Goal: Task Accomplishment & Management: Manage account settings

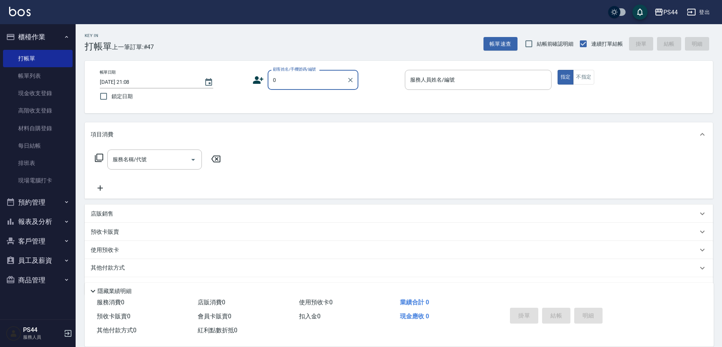
type input "新客人 姓名未設定/00/null"
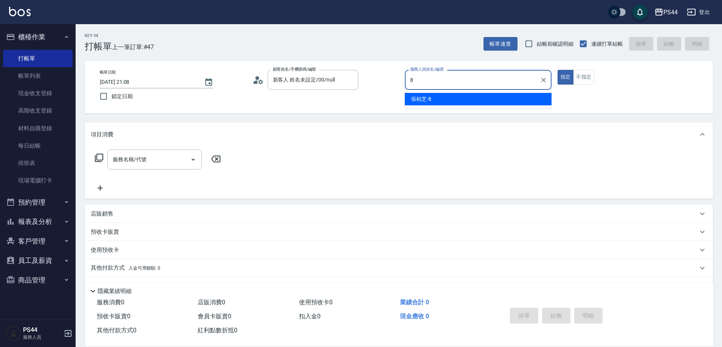
type input "張柏芝-8"
type button "true"
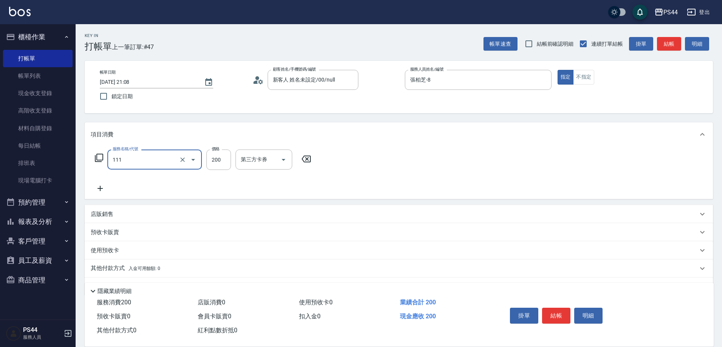
type input "200(111)"
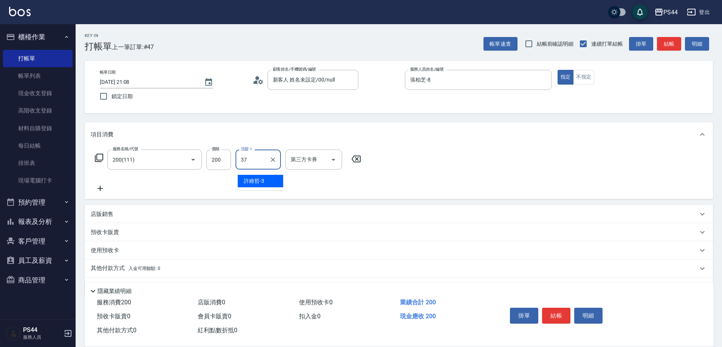
type input "王姵眙-37"
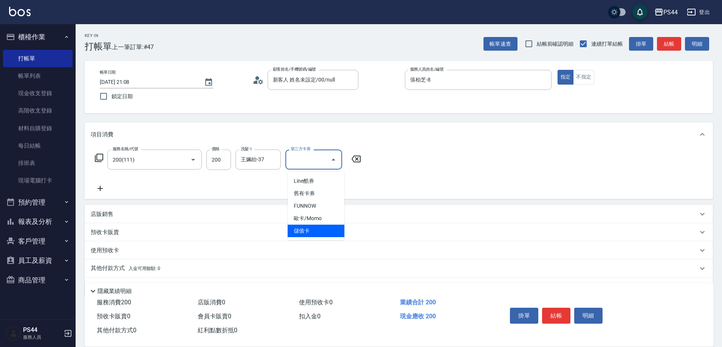
type input "儲值卡"
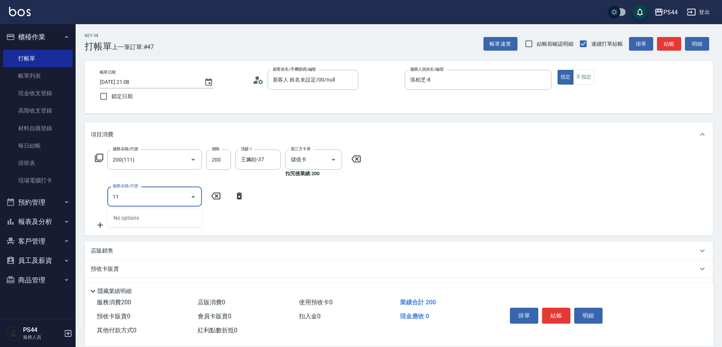
type input "1"
type input "剪瀏海(310)"
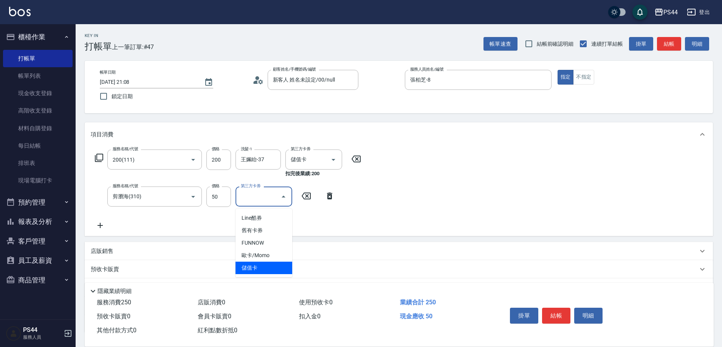
type input "儲值卡"
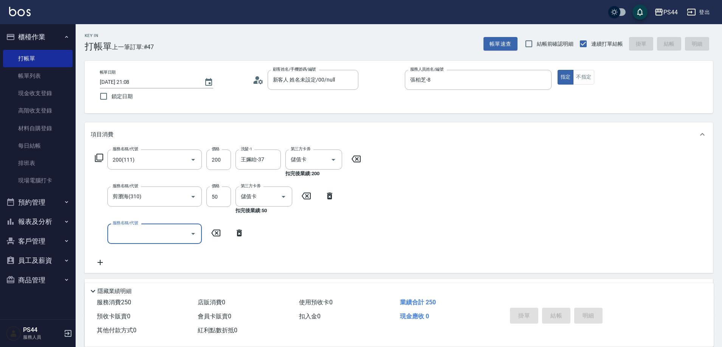
type input "2025/08/16 22:24"
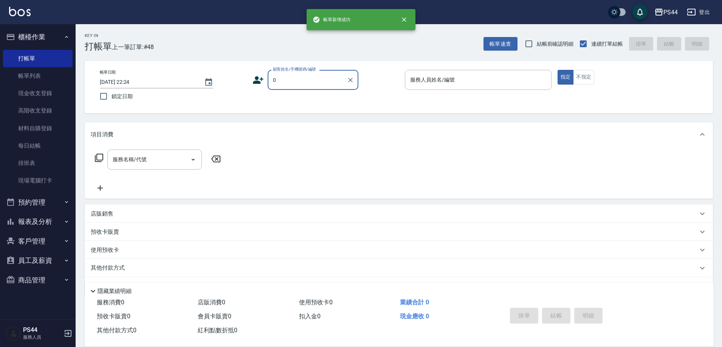
type input "新客人 姓名未設定/00/null"
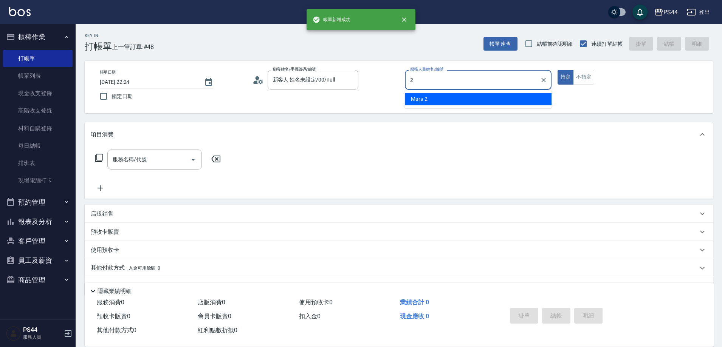
type input "Mars-2"
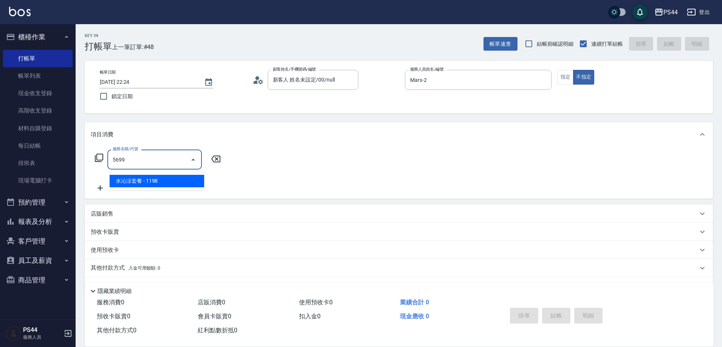
type input "水沁涼套餐(5699)"
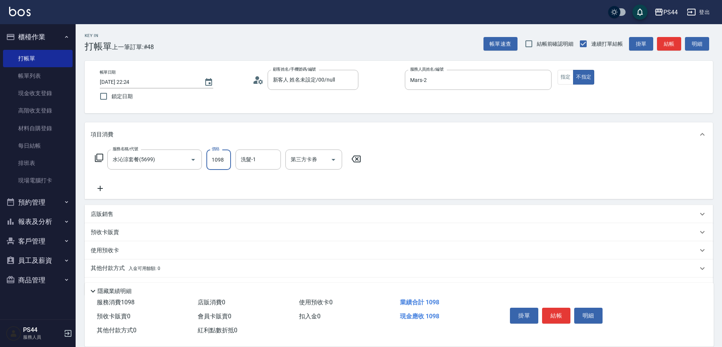
type input "1098"
type input "蘇昭瑜-55"
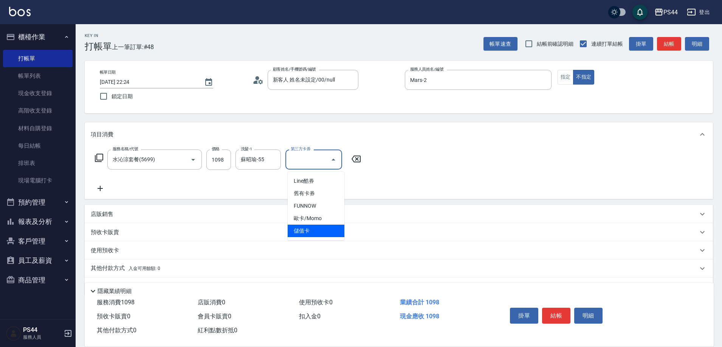
type input "儲值卡"
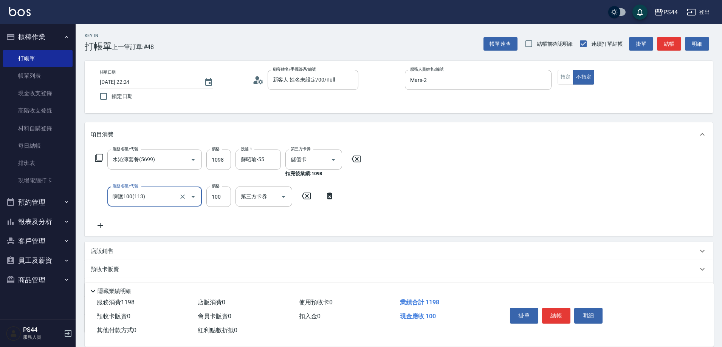
type input "瞬護100(113)"
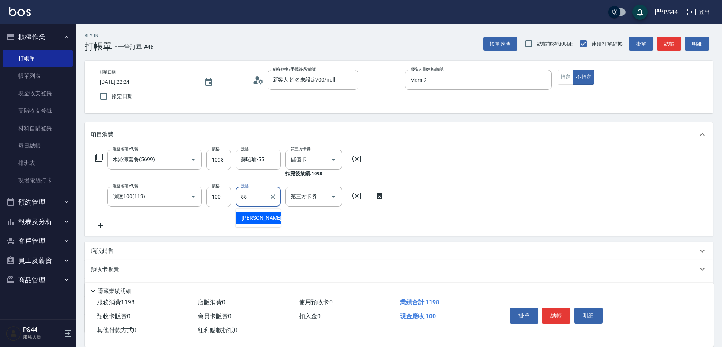
type input "蘇昭瑜-55"
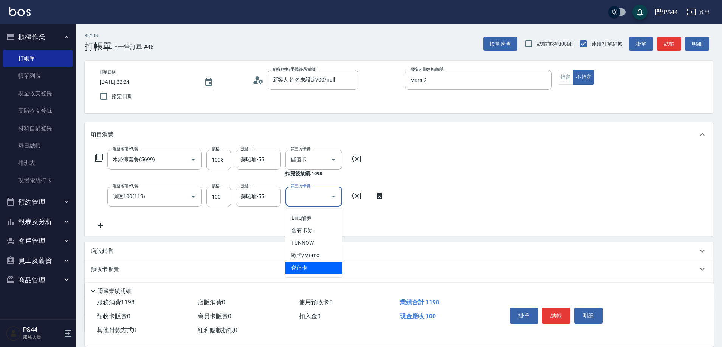
type input "儲值卡"
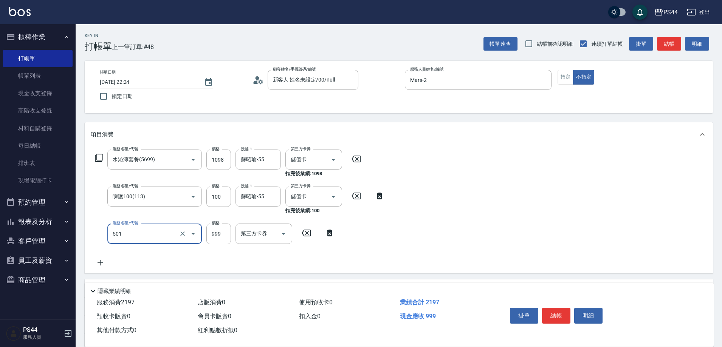
type input "染髮(501)"
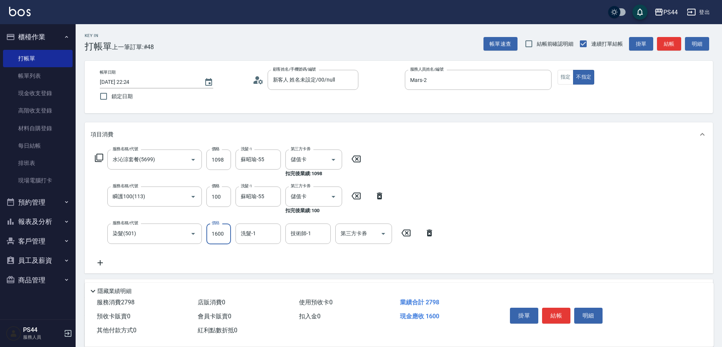
type input "1600"
type input "蘇昭瑜-55"
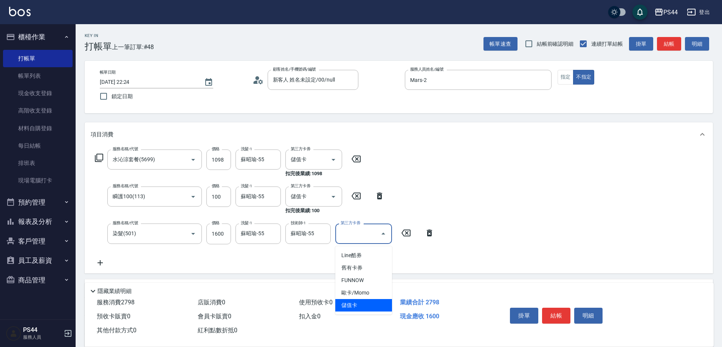
type input "儲值卡"
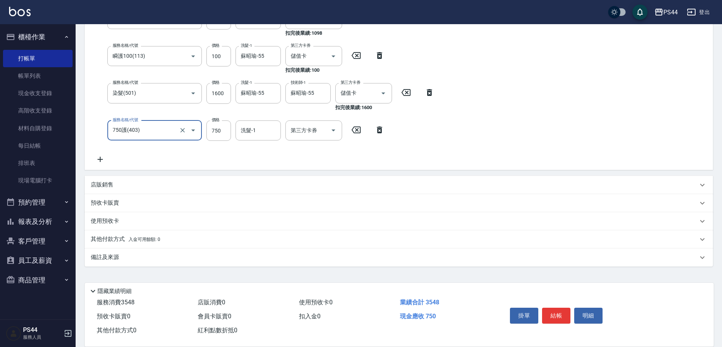
scroll to position [107, 0]
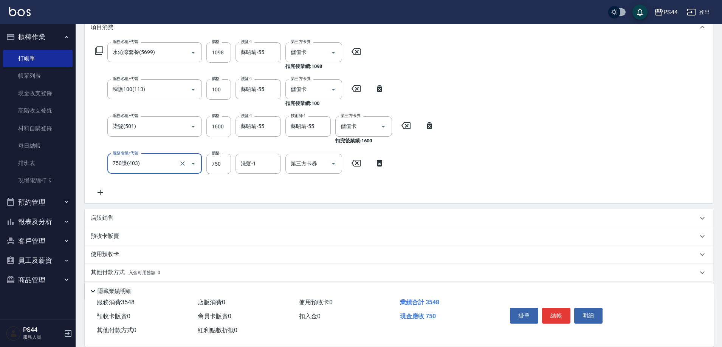
type input "750護(403)"
type input "350"
type input "蘇昭瑜-55"
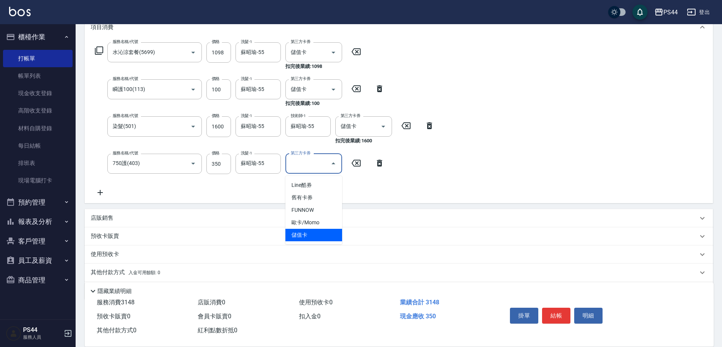
type input "儲值卡"
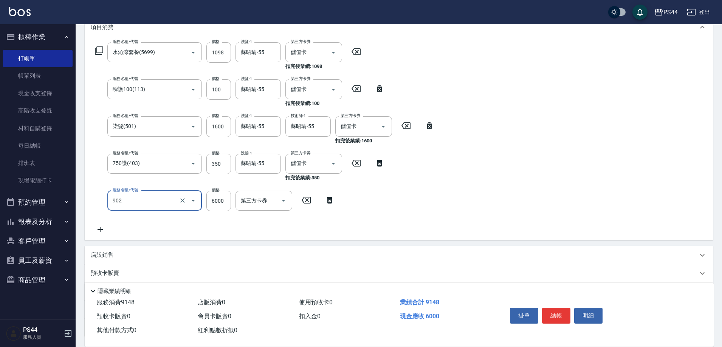
type input "儲值6000(902)"
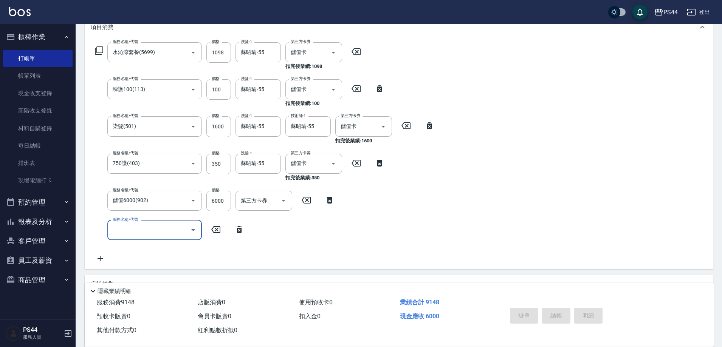
type input "2025/08/16 22:25"
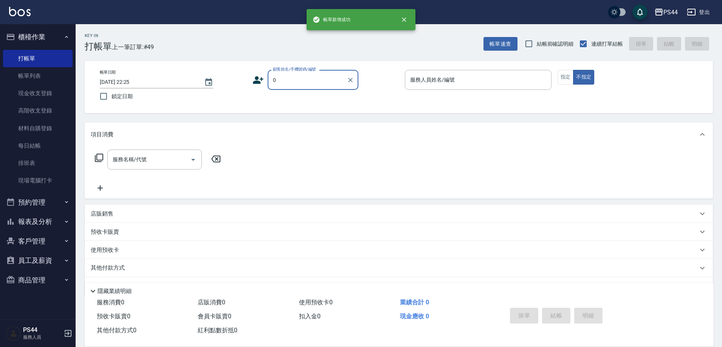
type input "新客人 姓名未設定/00/null"
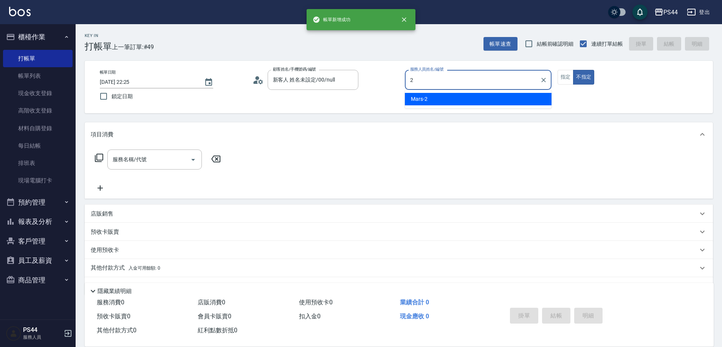
type input "Mars-2"
type button "false"
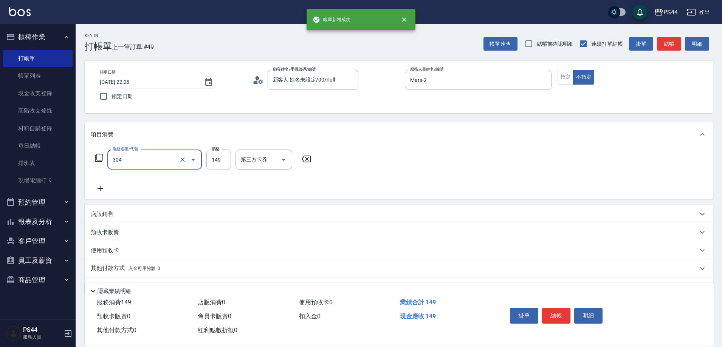
type input "剪髮(304)"
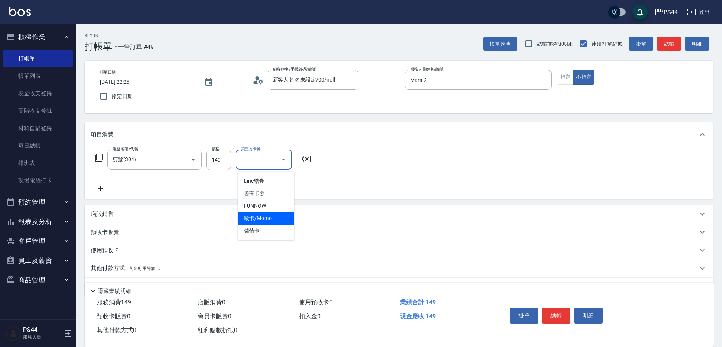
type input "儲值卡"
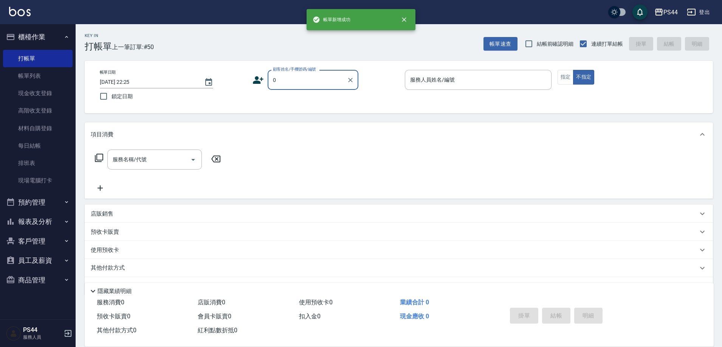
type input "新客人 姓名未設定/00/null"
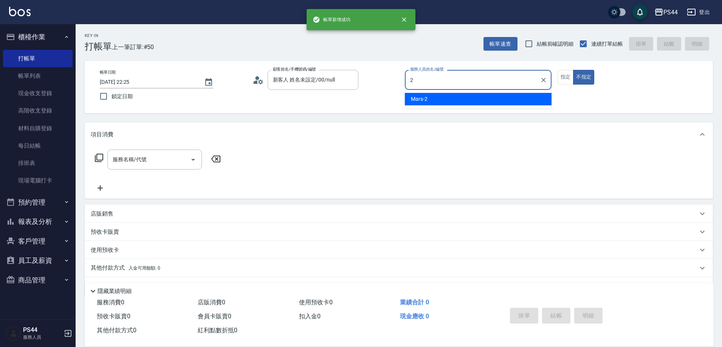
type input "Mars-2"
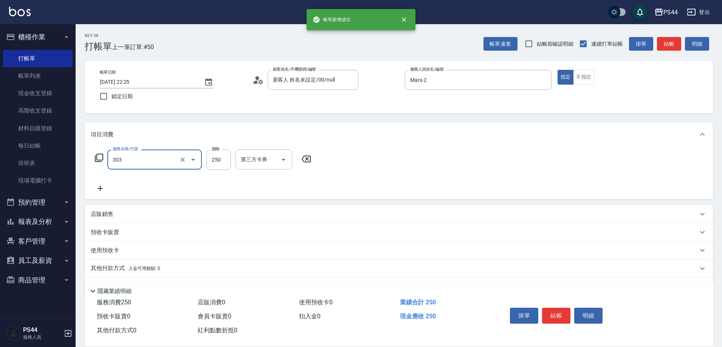
type input "剪髮(303)"
type input "300"
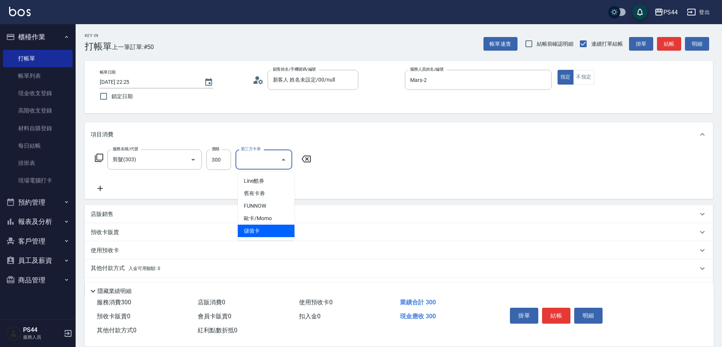
type input "儲值卡"
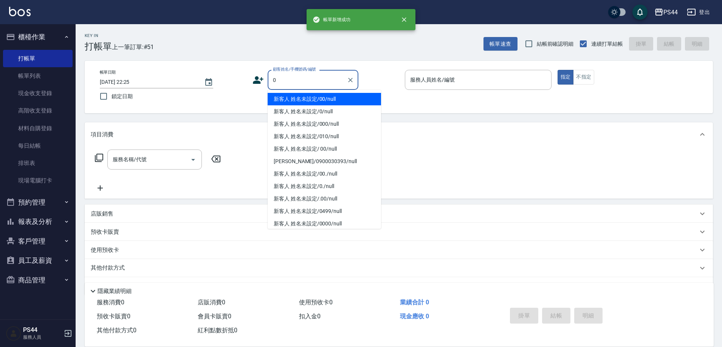
type input "新客人 姓名未設定/00/null"
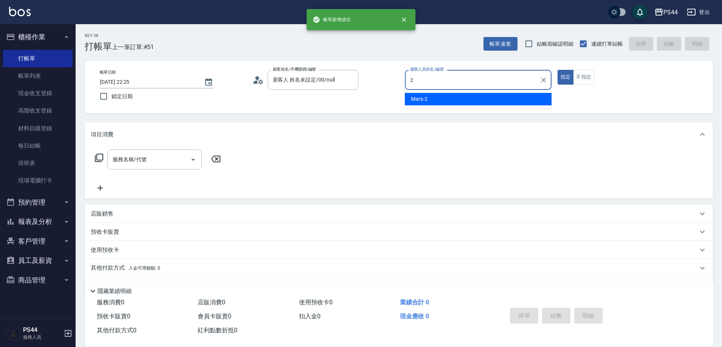
type input "Mars-2"
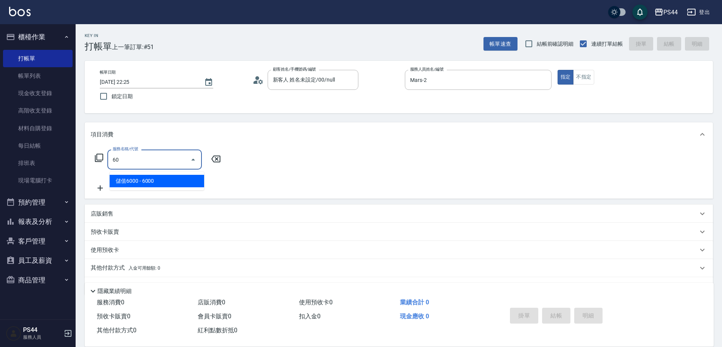
type input "6"
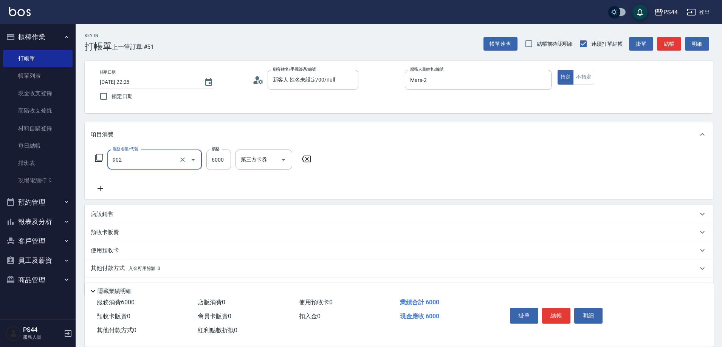
type input "儲值6000(902)"
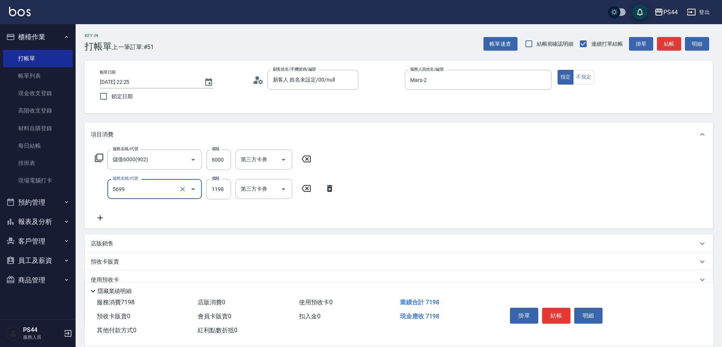
type input "水沁涼套餐(5699)"
type input "1098"
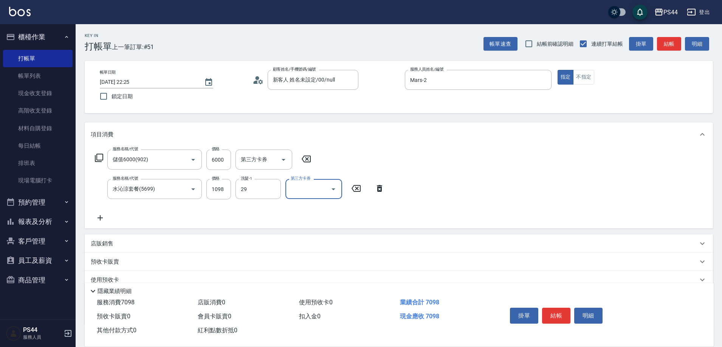
type input "慧星-29"
type input "儲值卡"
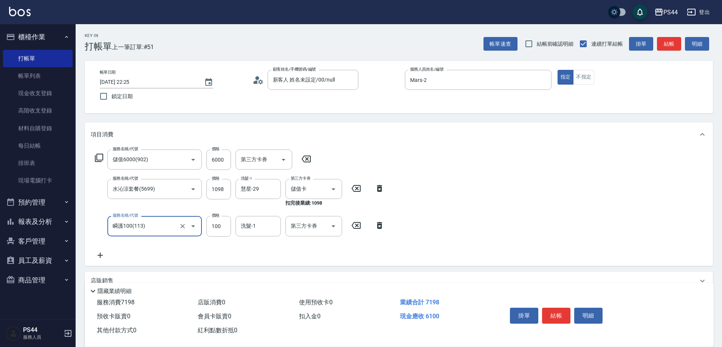
type input "瞬護100(113)"
type input "慧星-29"
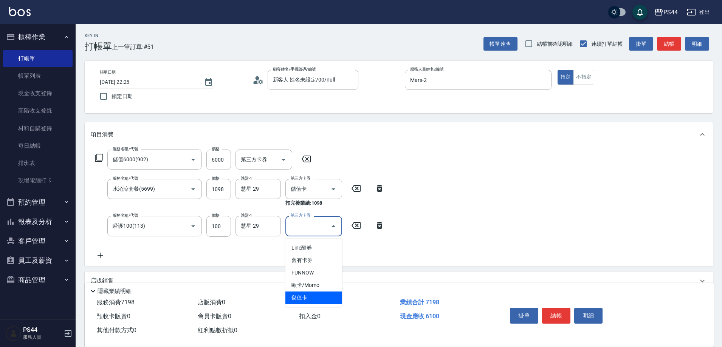
type input "儲值卡"
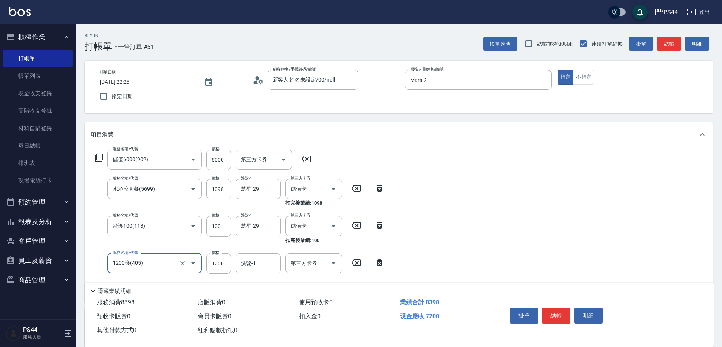
type input "1200護(405)"
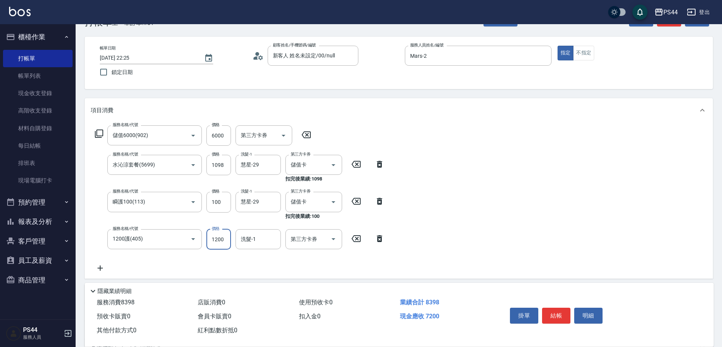
scroll to position [38, 0]
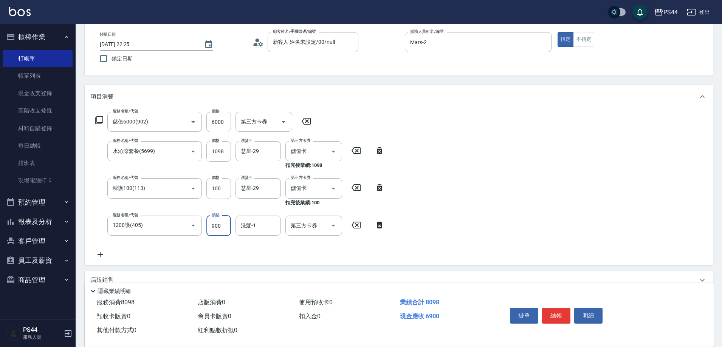
type input "900"
type input "慧星-29"
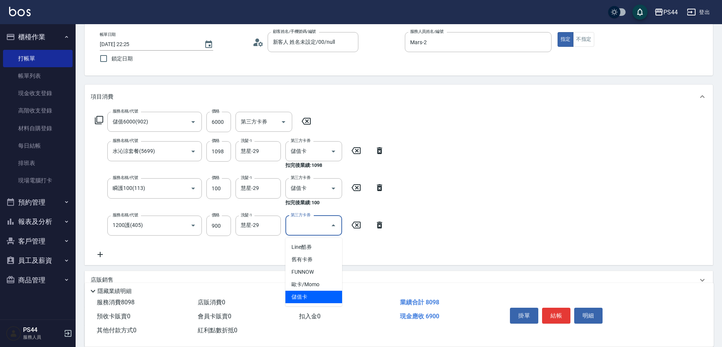
type input "儲值卡"
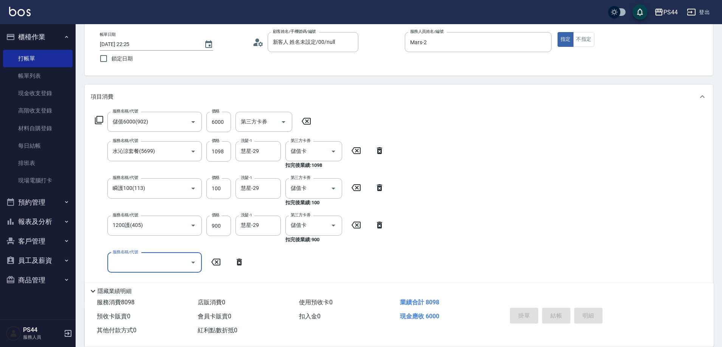
type input "2025/08/16 22:26"
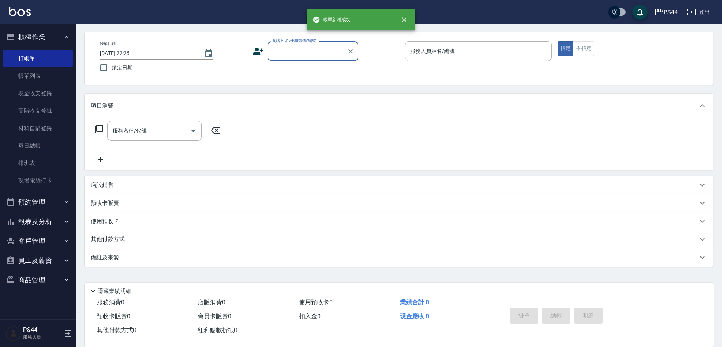
scroll to position [33, 0]
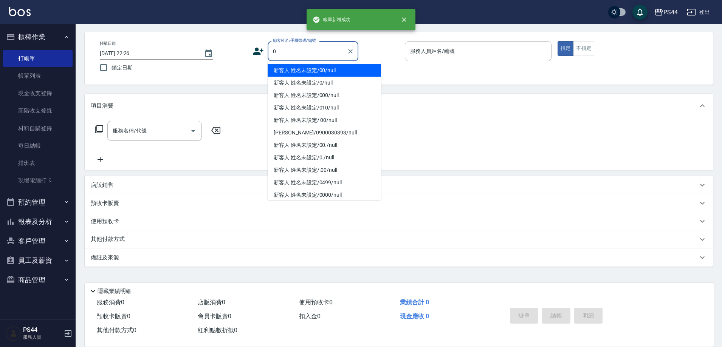
type input "新客人 姓名未設定/00/null"
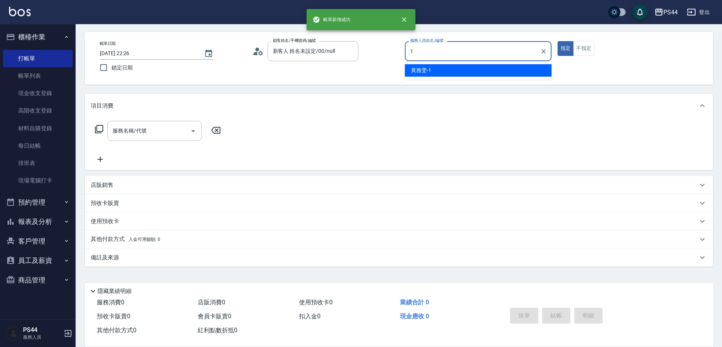
type input "黃雅雯-1"
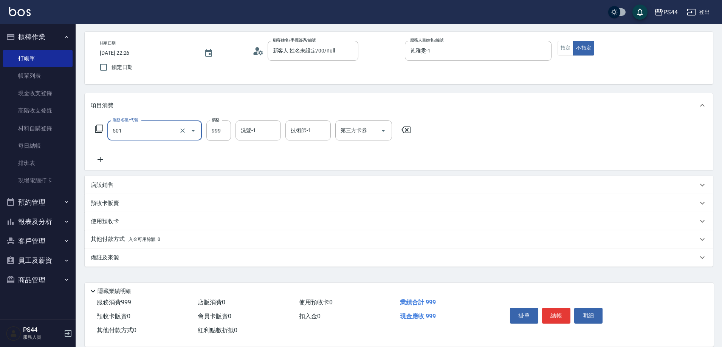
type input "染髮(501)"
type input "1200"
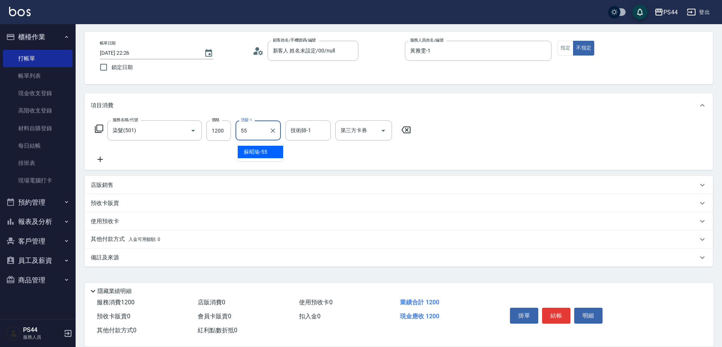
type input "蘇昭瑜-55"
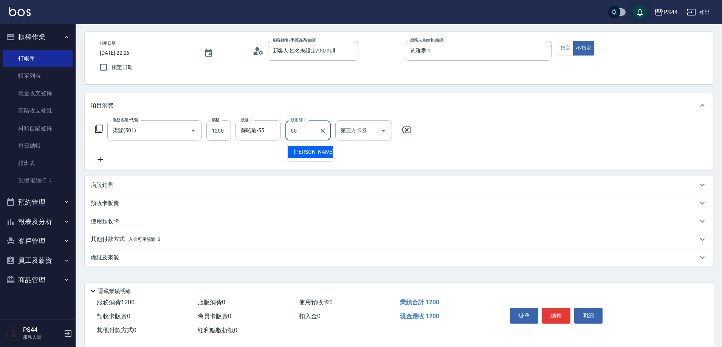
type input "蘇昭瑜-55"
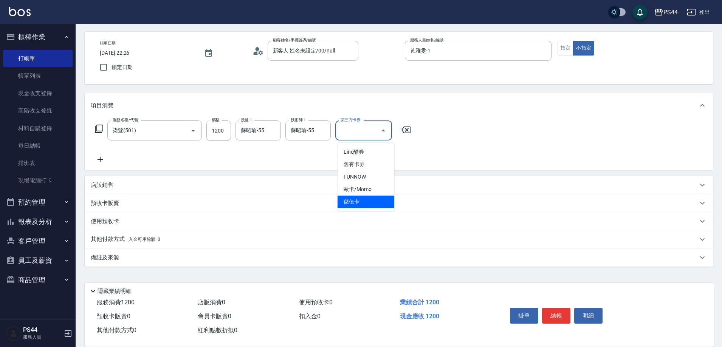
type input "儲值卡"
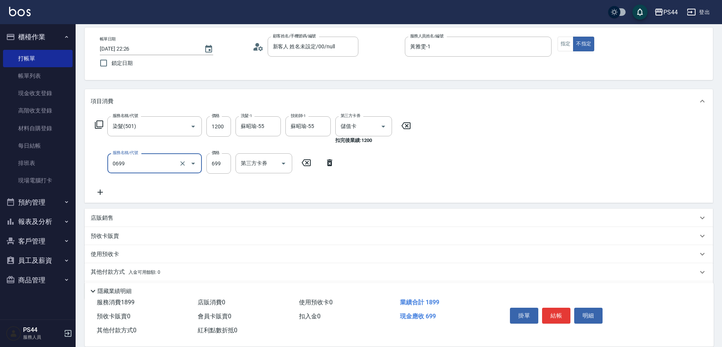
type input "精油SPA(0699)"
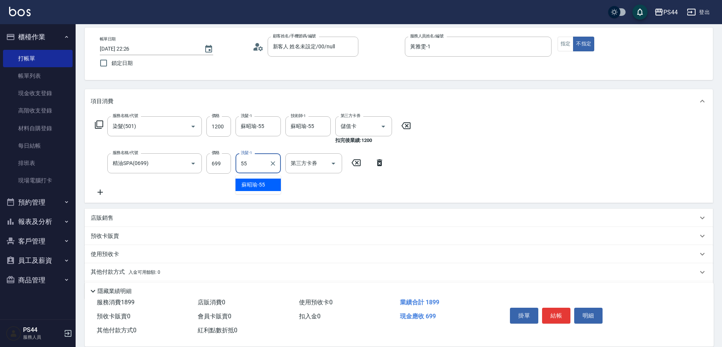
type input "蘇昭瑜-55"
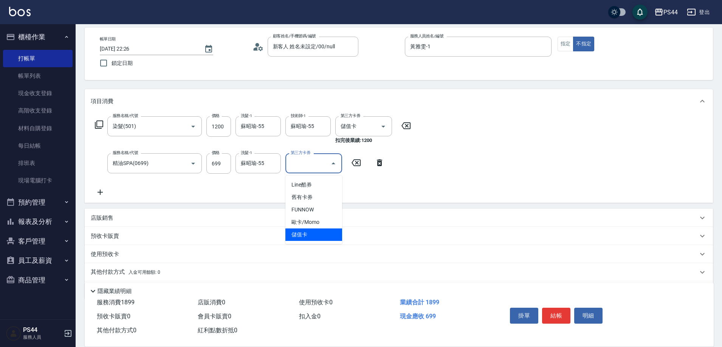
type input "儲值卡"
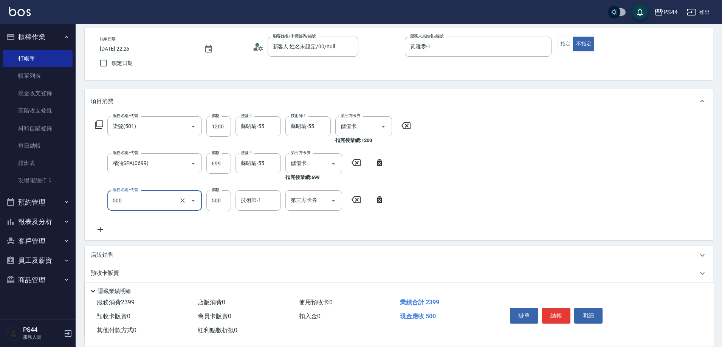
type input "去色(500)"
type input "蘇昭瑜-55"
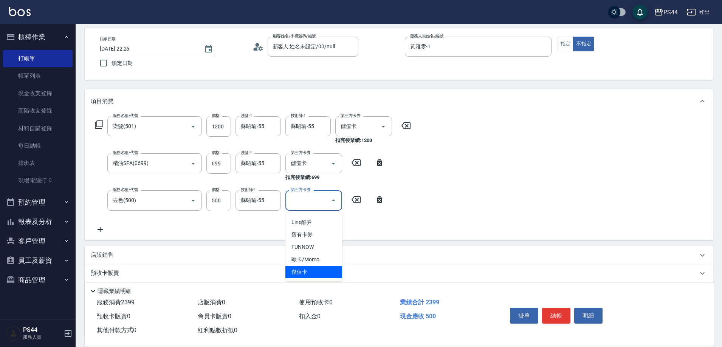
type input "儲值卡"
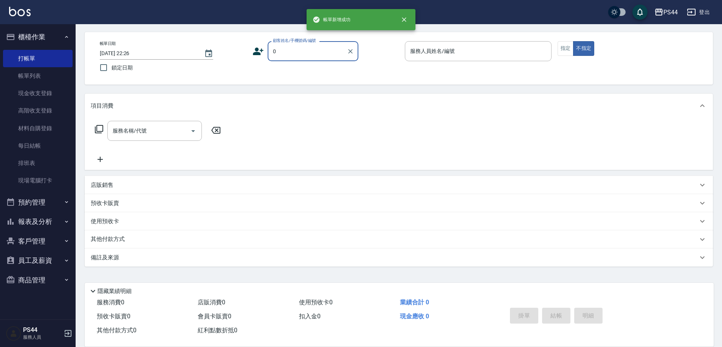
type input "新客人 姓名未設定/00/null"
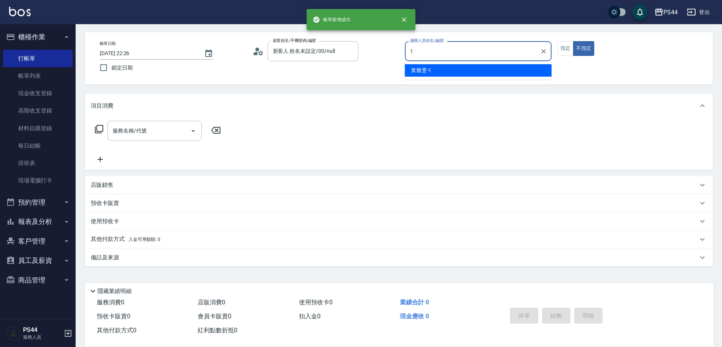
type input "黃雅雯-1"
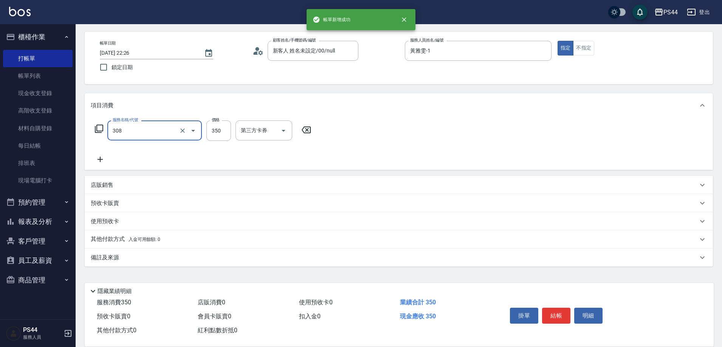
type input "洗+剪(308)"
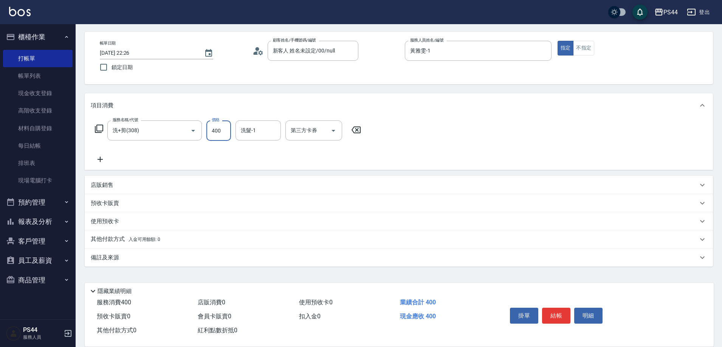
type input "400"
type input "柔柔-33"
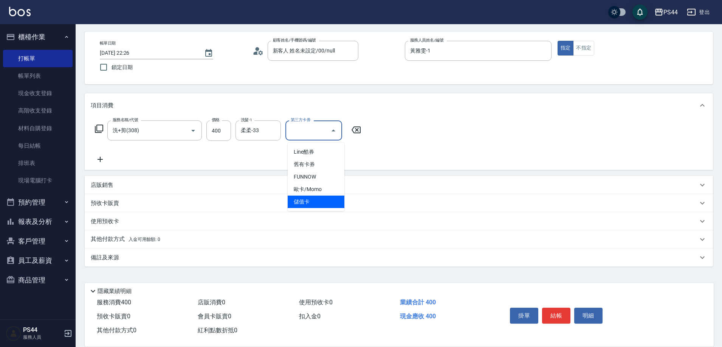
type input "儲值卡"
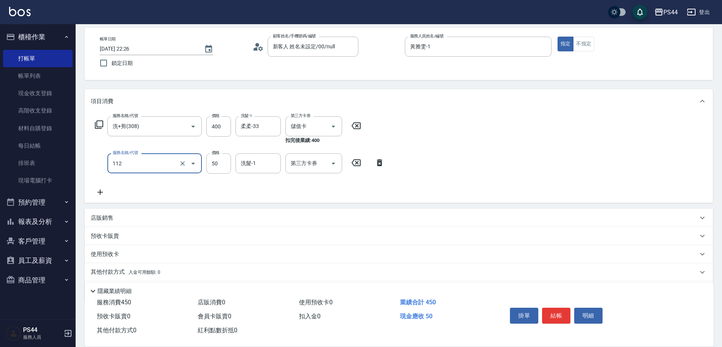
type input "精油50(112)"
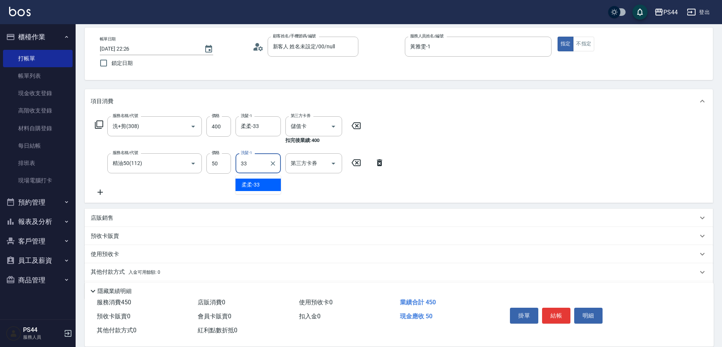
type input "柔柔-33"
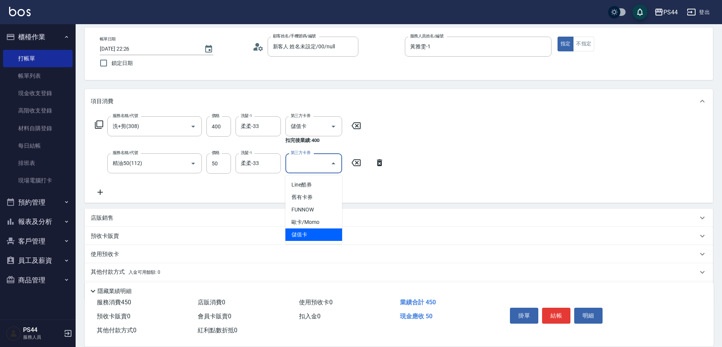
type input "儲值卡"
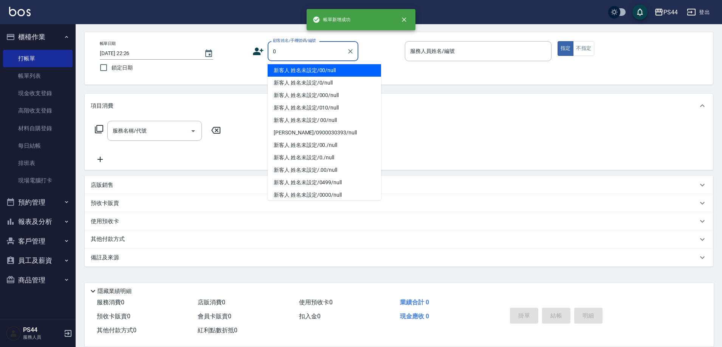
type input "新客人 姓名未設定/00/null"
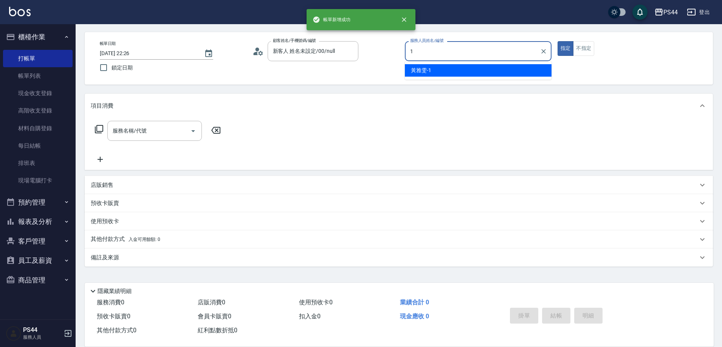
type input "黃雅雯-1"
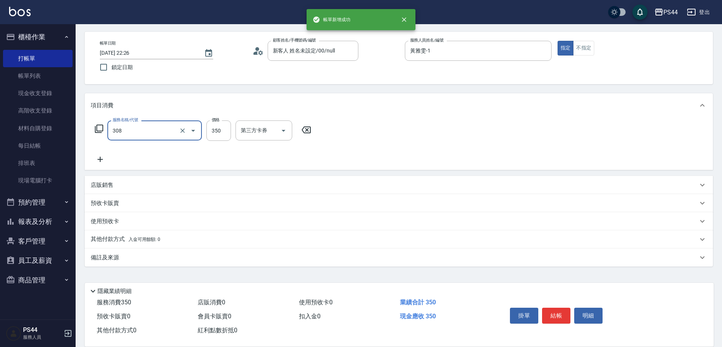
type input "洗+剪(308)"
type input "400"
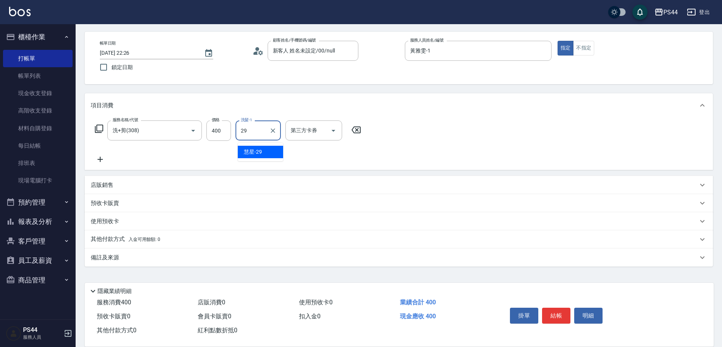
type input "慧星-29"
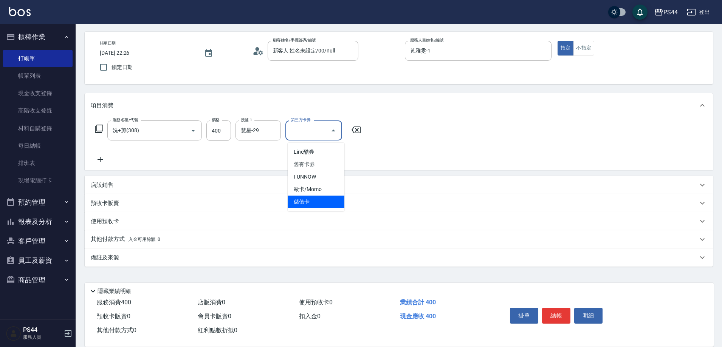
type input "儲值卡"
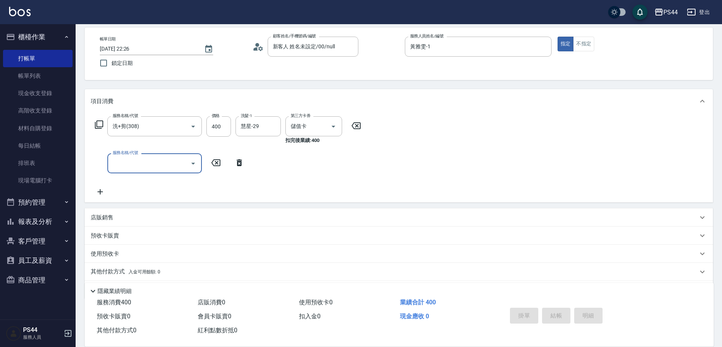
type input "2025/08/16 22:27"
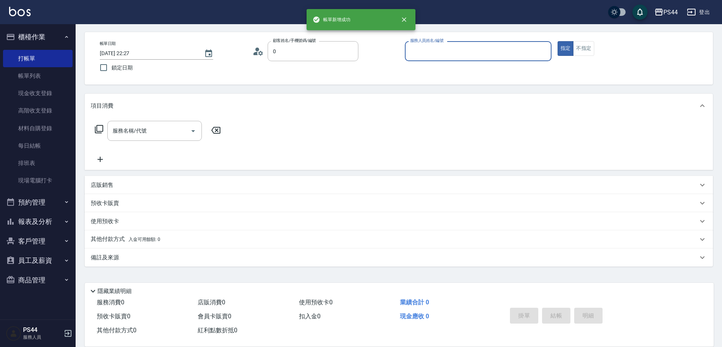
type input "新客人 姓名未設定/00/null"
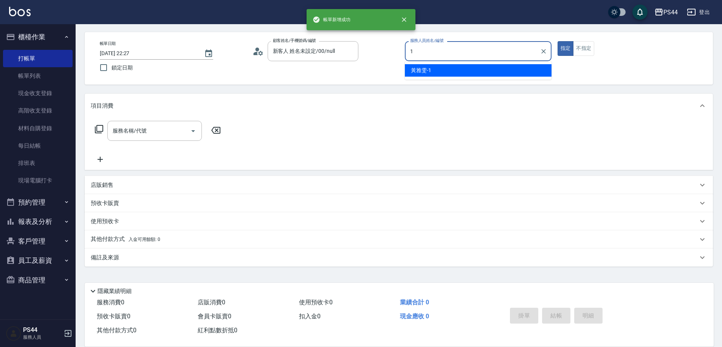
type input "黃雅雯-1"
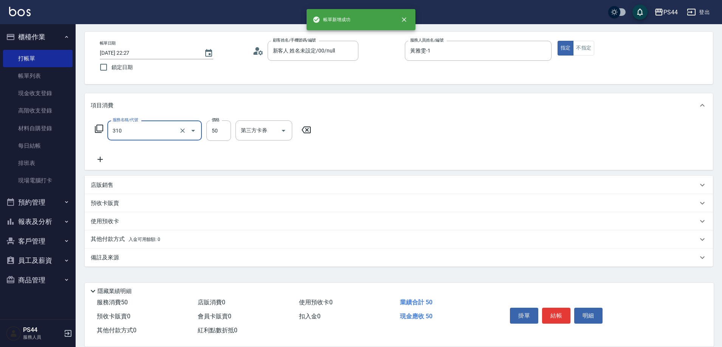
type input "剪瀏海(310)"
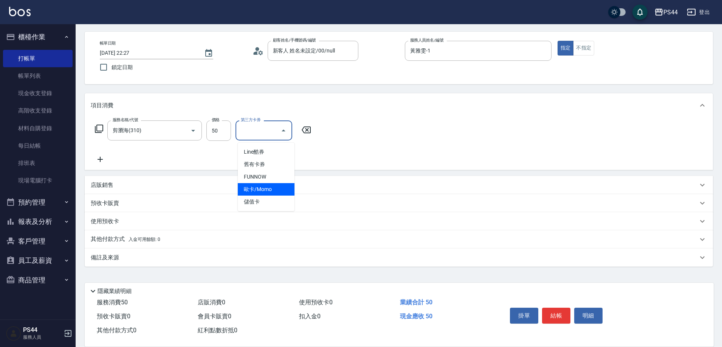
type input "儲值卡"
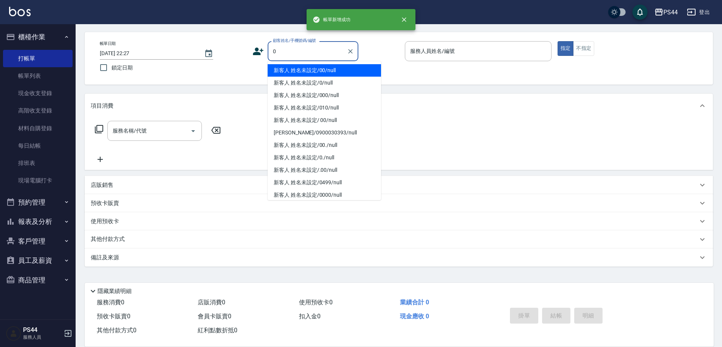
type input "新客人 姓名未設定/00/null"
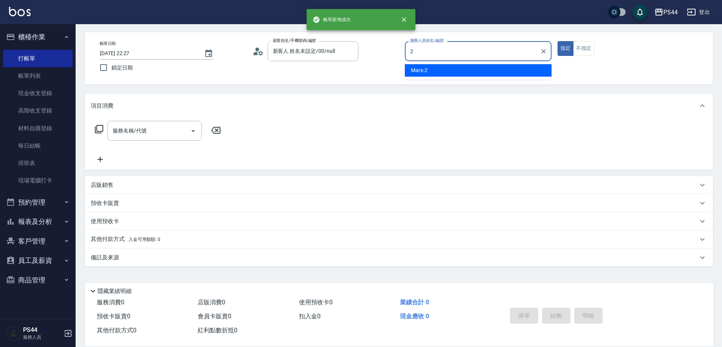
type input "Mars-2"
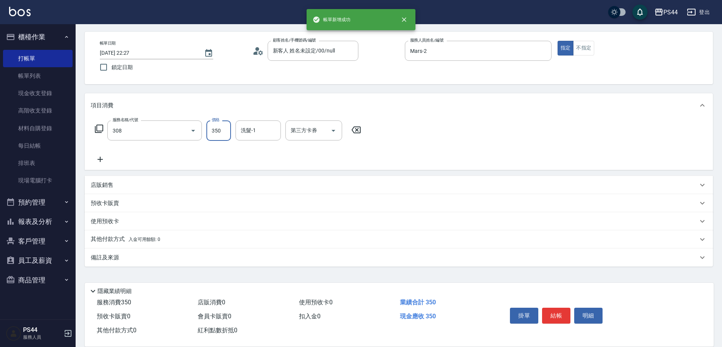
type input "洗+剪(308)"
type input "400"
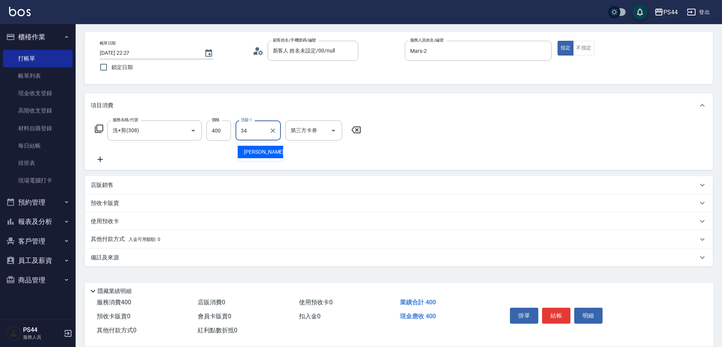
type input "邱美月-34"
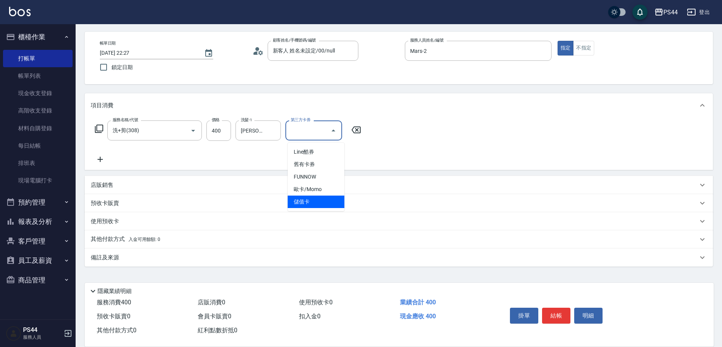
type input "儲值卡"
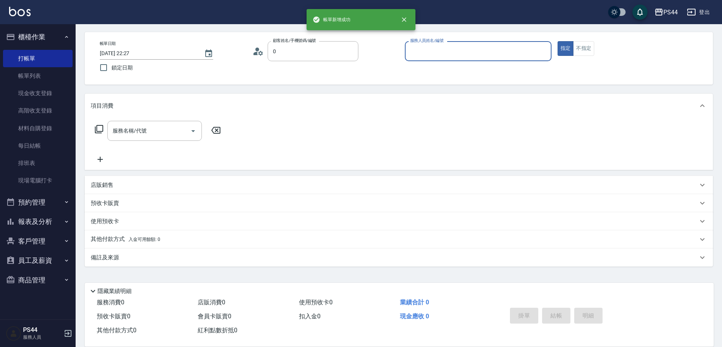
type input "新客人 姓名未設定/00/null"
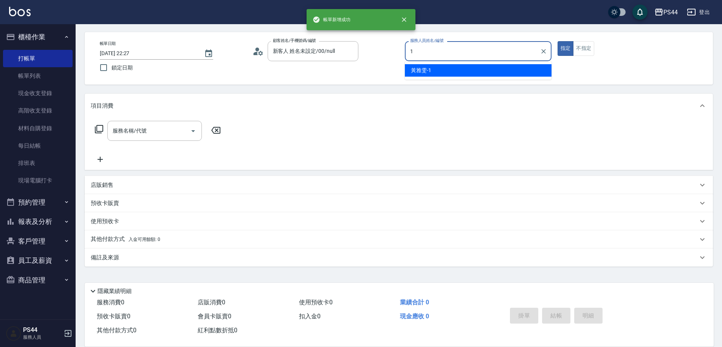
type input "黃雅雯-1"
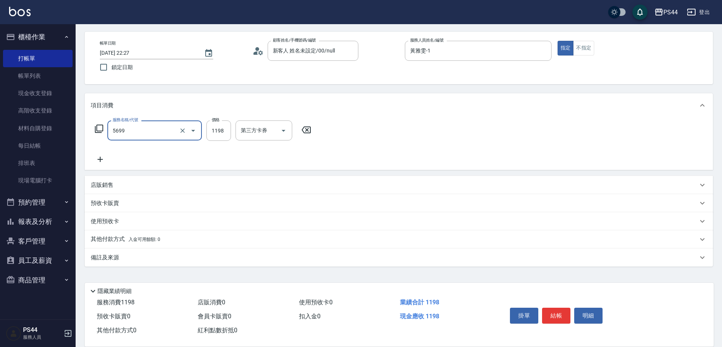
type input "水沁涼套餐(5699)"
type input "1098"
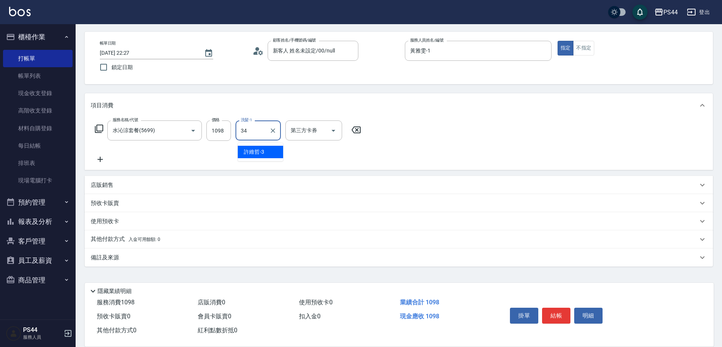
type input "邱美月-34"
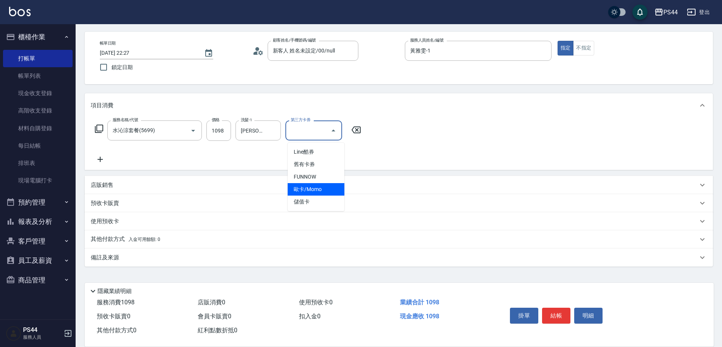
type input "儲值卡"
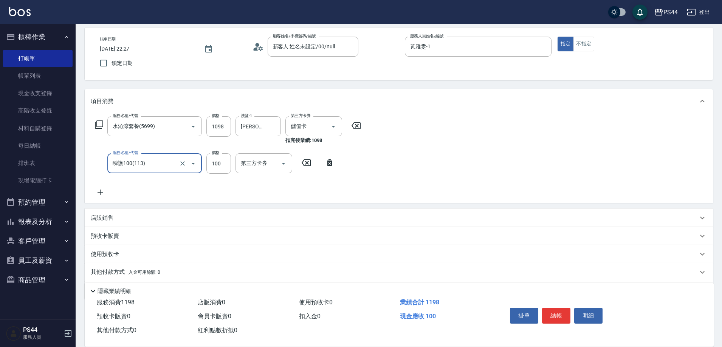
type input "瞬護100(113)"
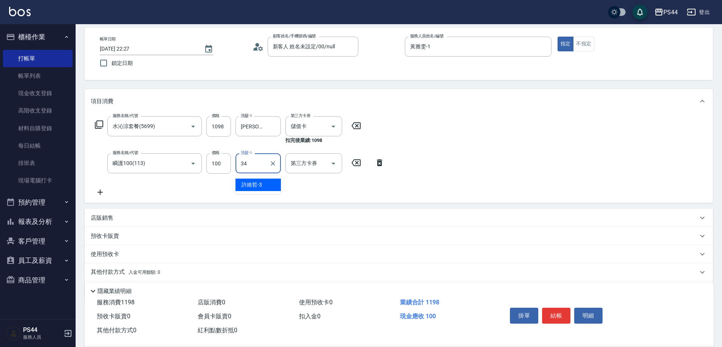
type input "邱美月-34"
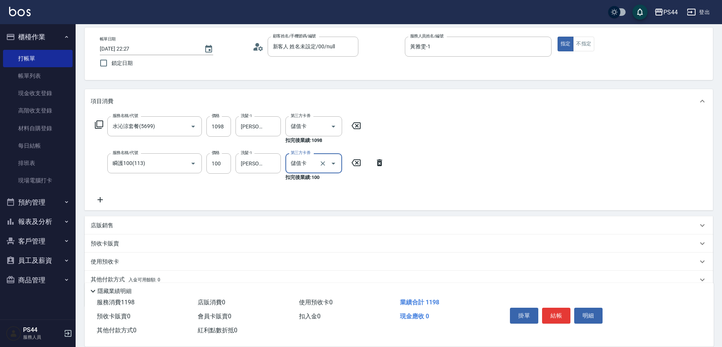
type input "儲值卡"
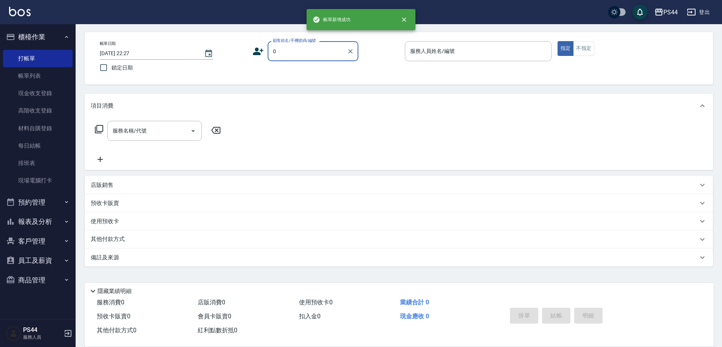
type input "新客人 姓名未設定/00/null"
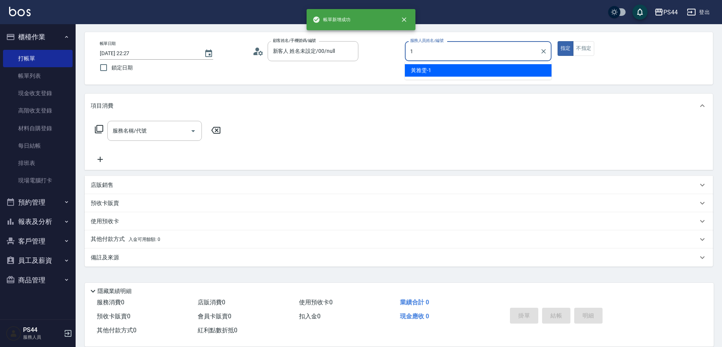
type input "黃雅雯-1"
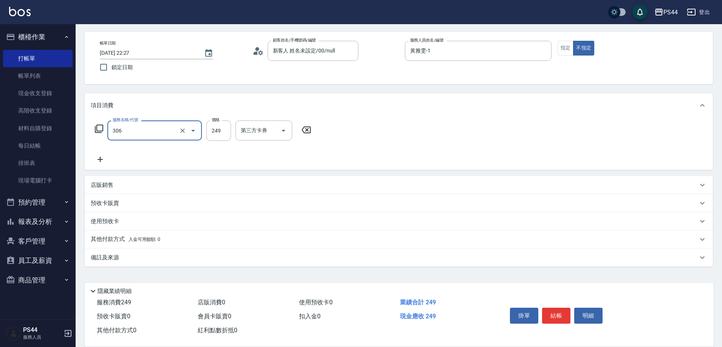
type input "剪髮(306)"
type input "249"
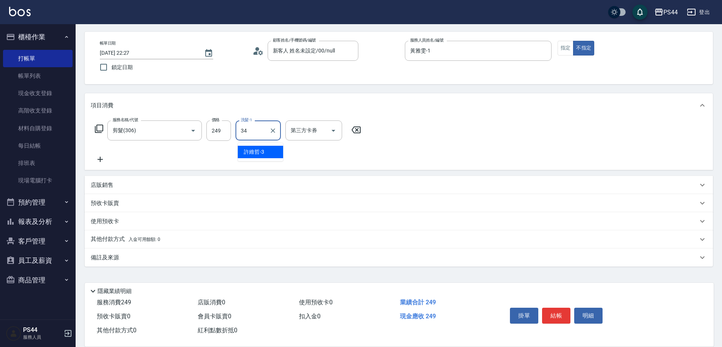
type input "邱美月-34"
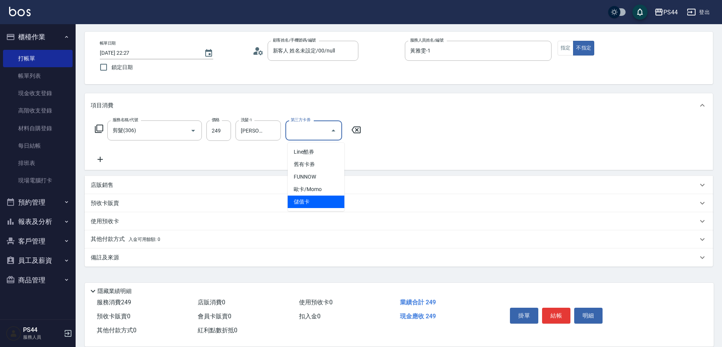
type input "儲值卡"
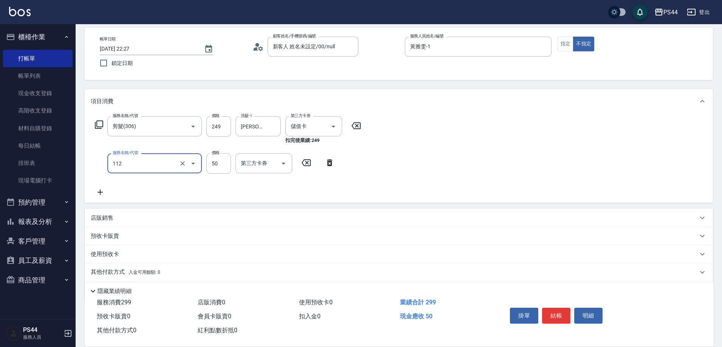
type input "精油50(112)"
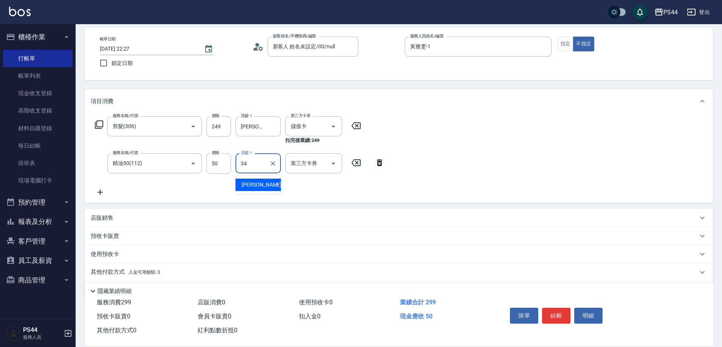
type input "邱美月-34"
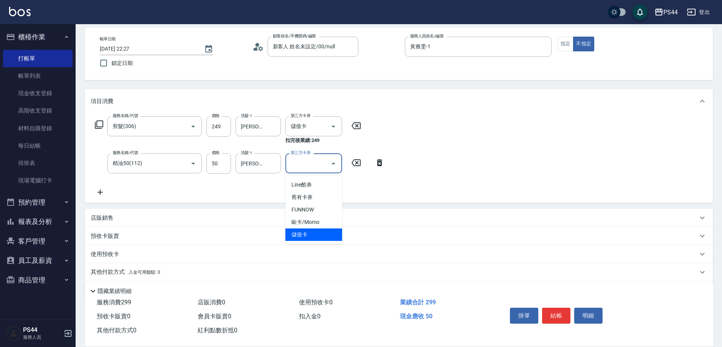
type input "儲值卡"
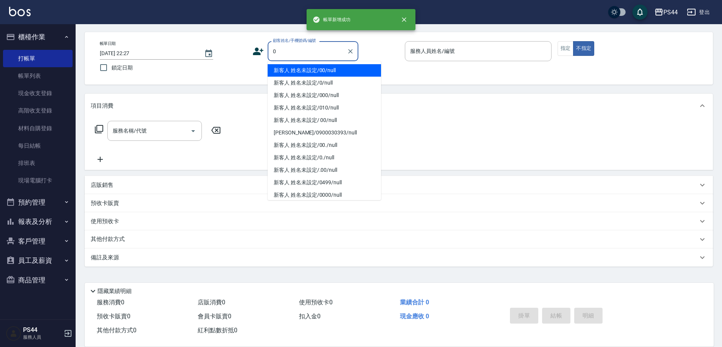
type input "新客人 姓名未設定/00/null"
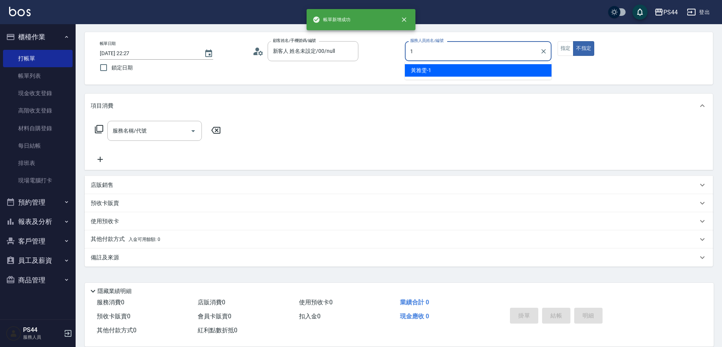
type input "黃雅雯-1"
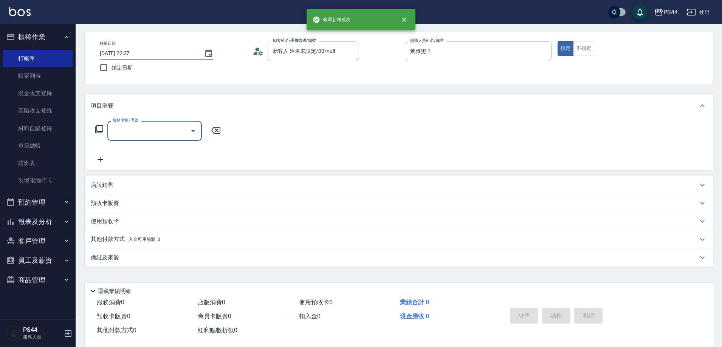
type input "3"
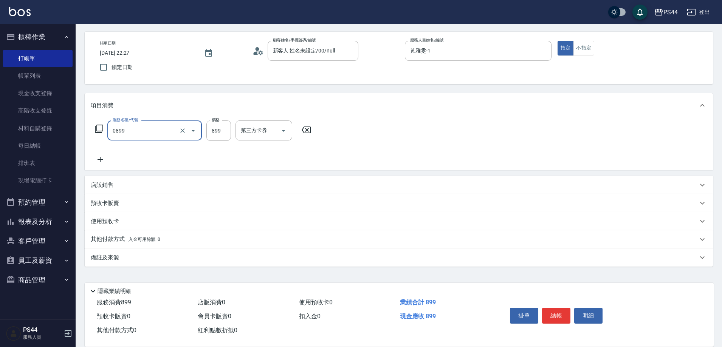
type input "排毒SPA(0899)"
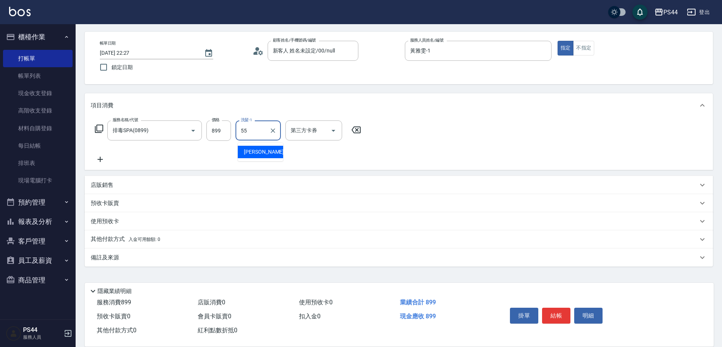
type input "蘇昭瑜-55"
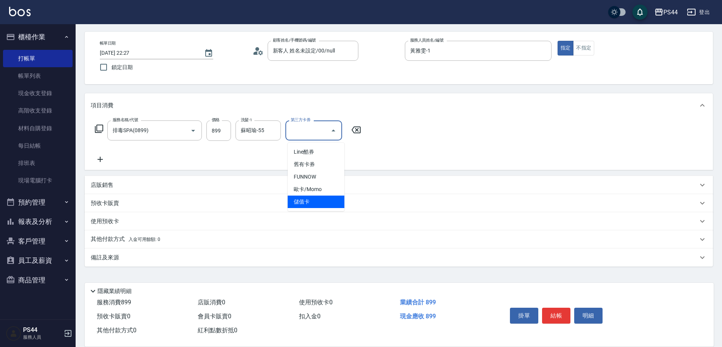
type input "儲值卡"
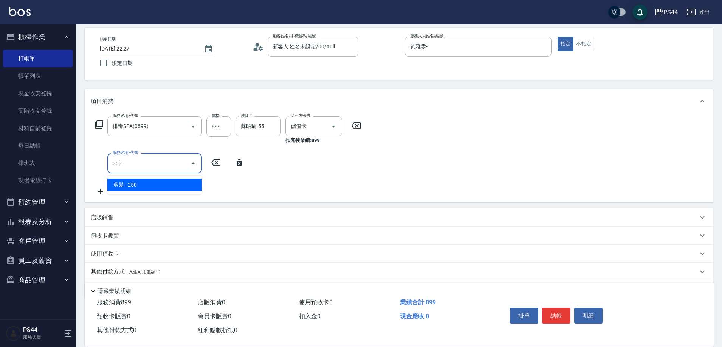
type input "剪髮(303)"
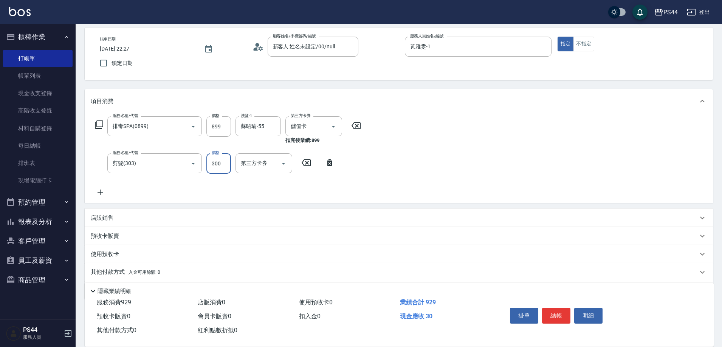
type input "300"
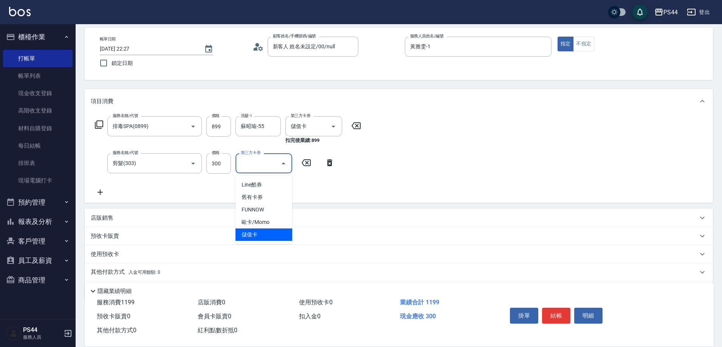
type input "儲值卡"
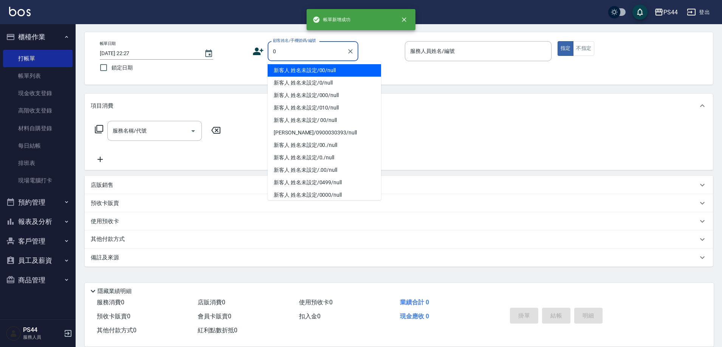
type input "新客人 姓名未設定/00/null"
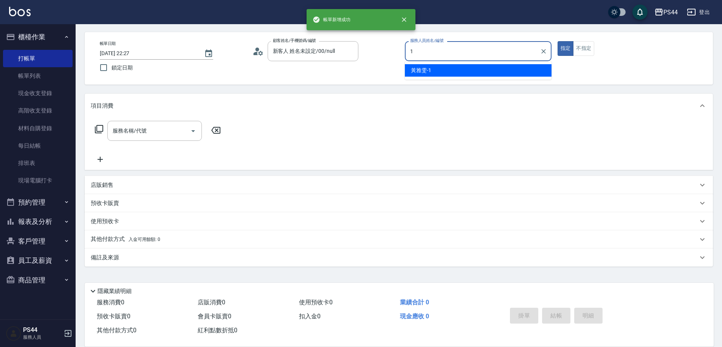
type input "黃雅雯-1"
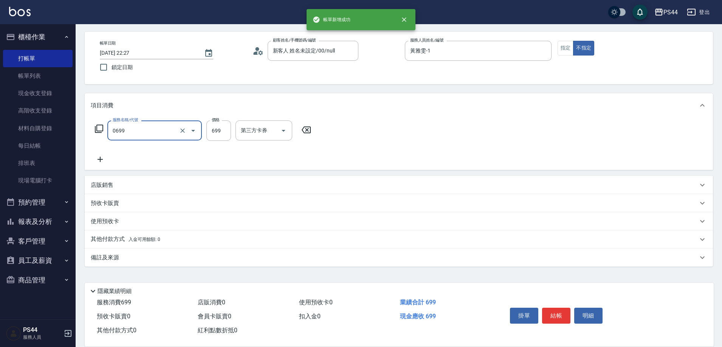
type input "精油SPA(0699)"
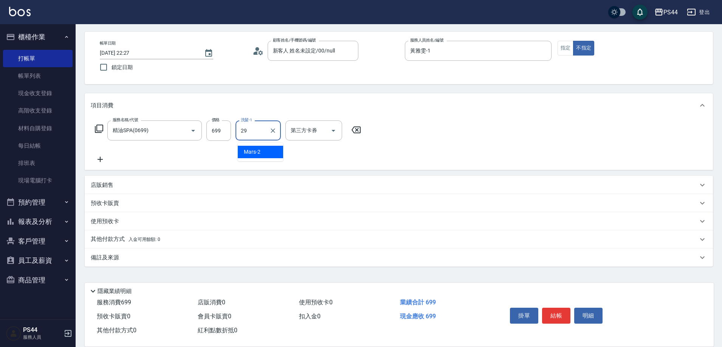
type input "慧星-29"
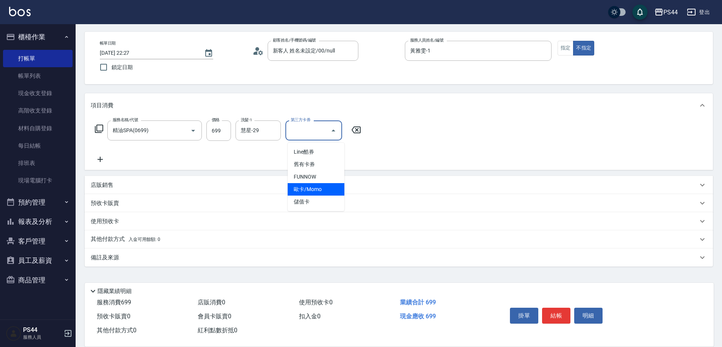
type input "儲值卡"
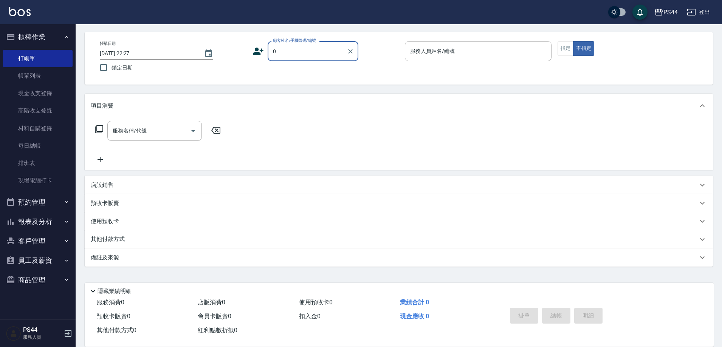
type input "新客人 姓名未設定/00/null"
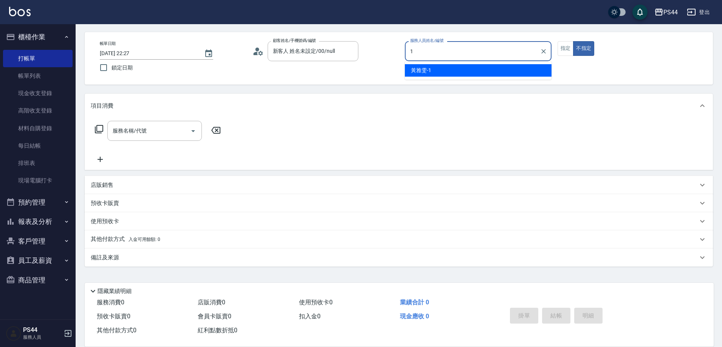
type input "黃雅雯-1"
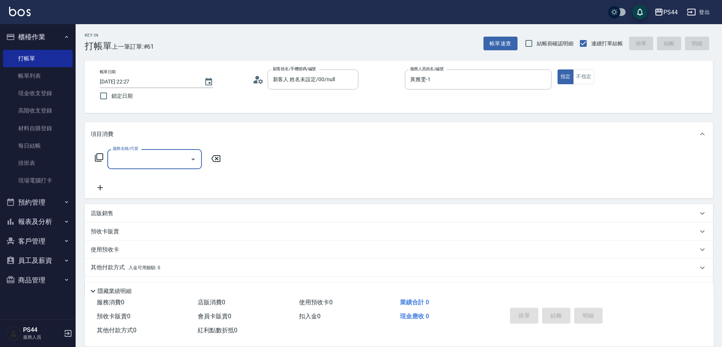
scroll to position [0, 0]
type input "儲值3000(901)"
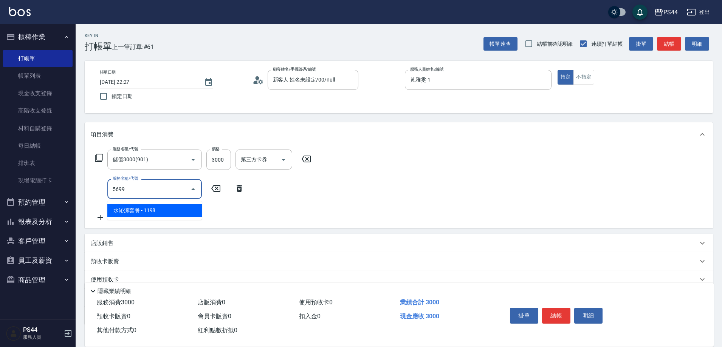
type input "水沁涼套餐(5699)"
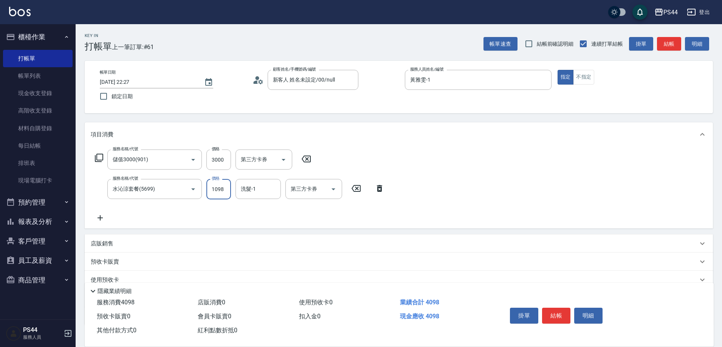
type input "1098"
type input "邱美月-34"
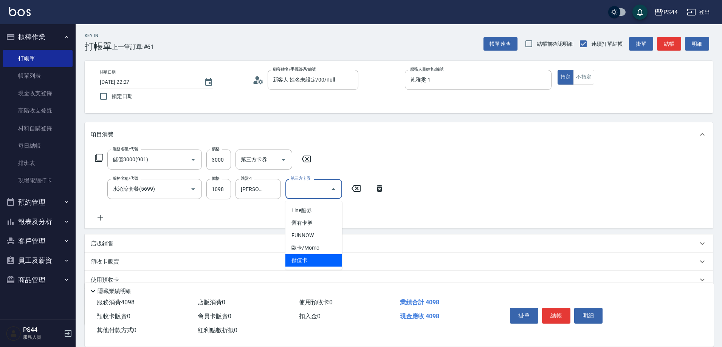
type input "儲值卡"
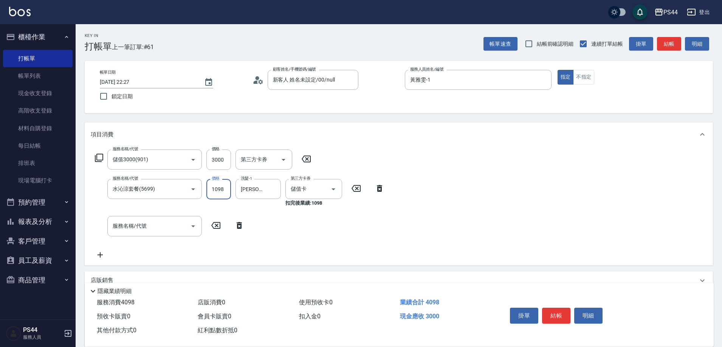
click at [210, 189] on input "1098" at bounding box center [218, 189] width 25 height 20
type input "998"
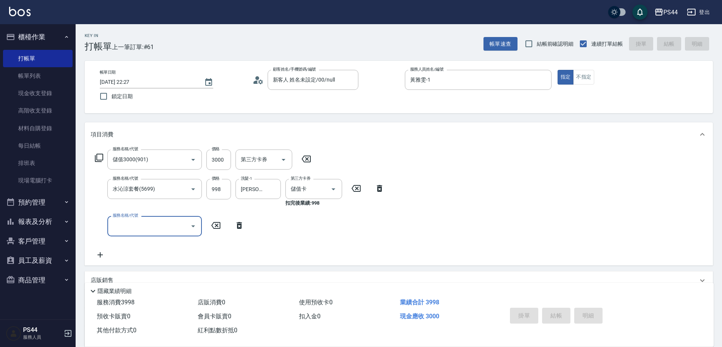
type input "2025/08/16 22:28"
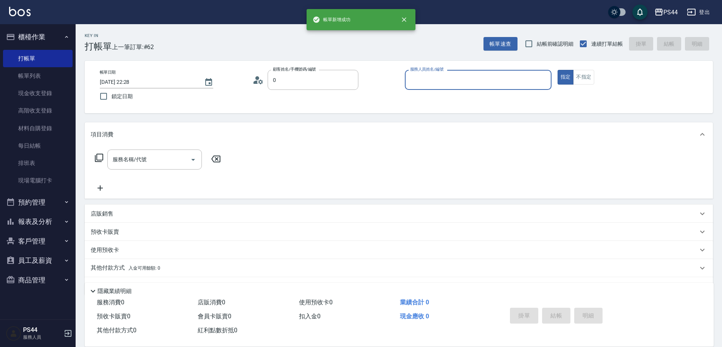
type input "新客人 姓名未設定/00/null"
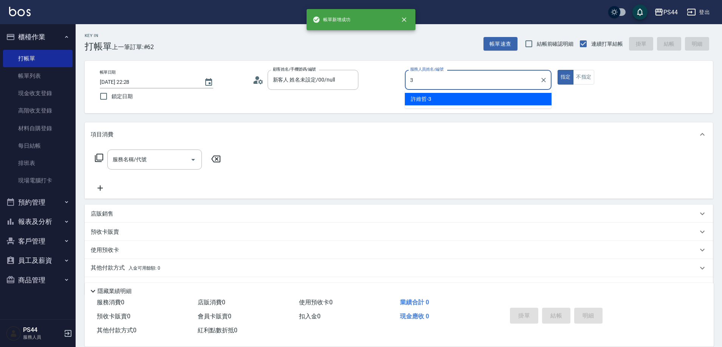
type input "許維哲-3"
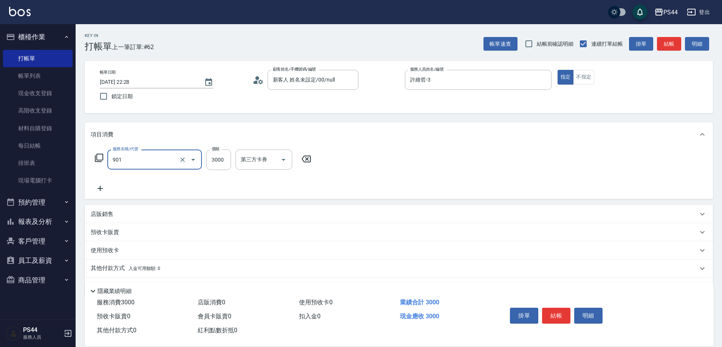
type input "儲值3000(901)"
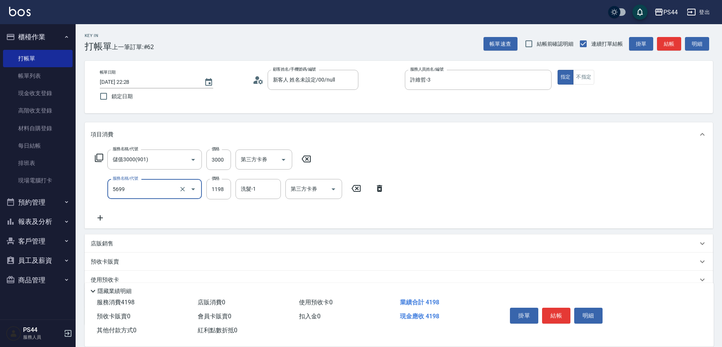
type input "水沁涼套餐(5699)"
type input "998"
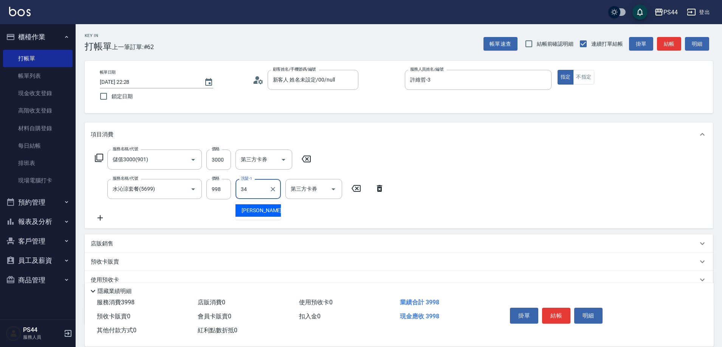
type input "邱美月-34"
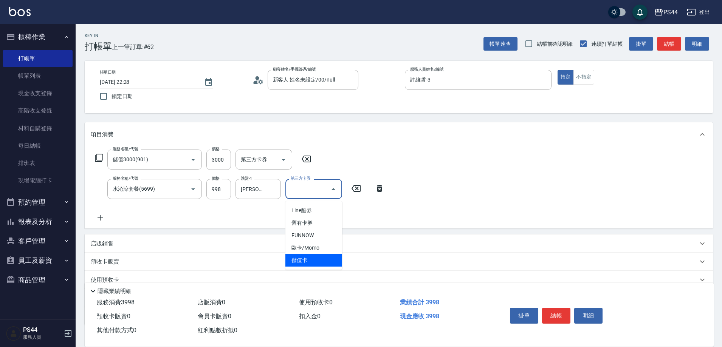
type input "儲值卡"
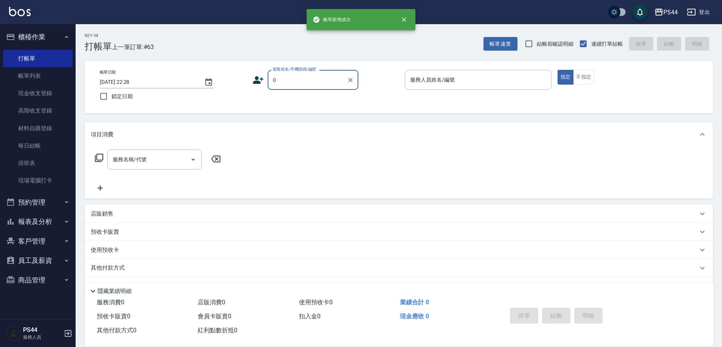
type input "新客人 姓名未設定/00/null"
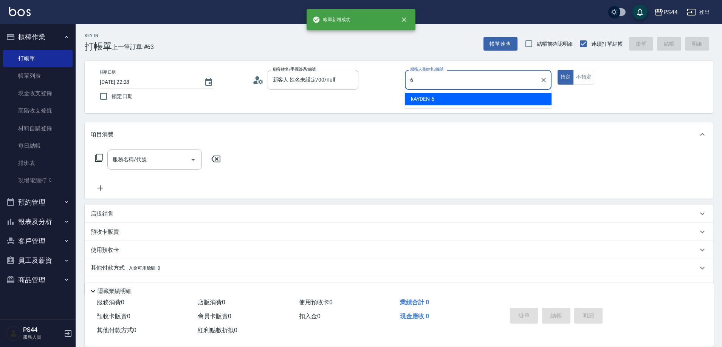
type input "kAYDEN-6"
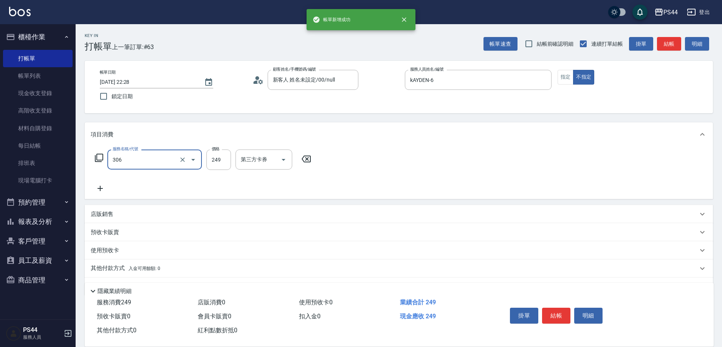
type input "剪髮(306)"
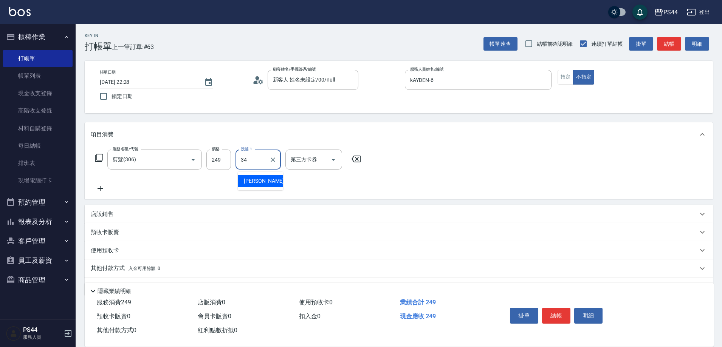
type input "邱美月-34"
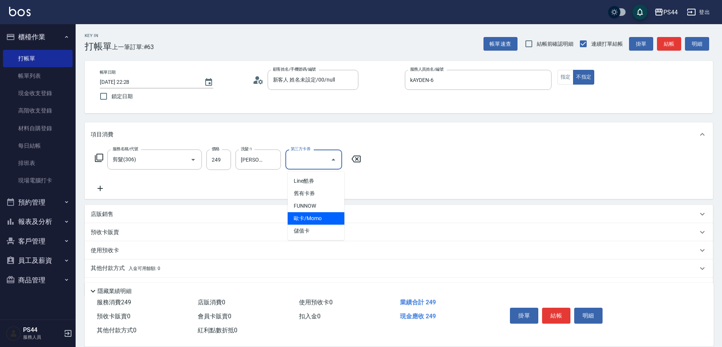
type input "儲值卡"
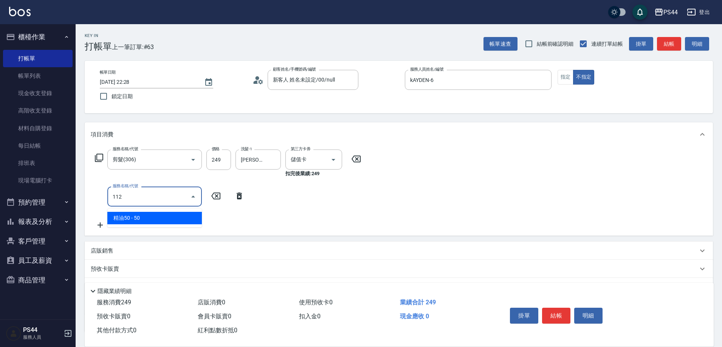
type input "精油50(112)"
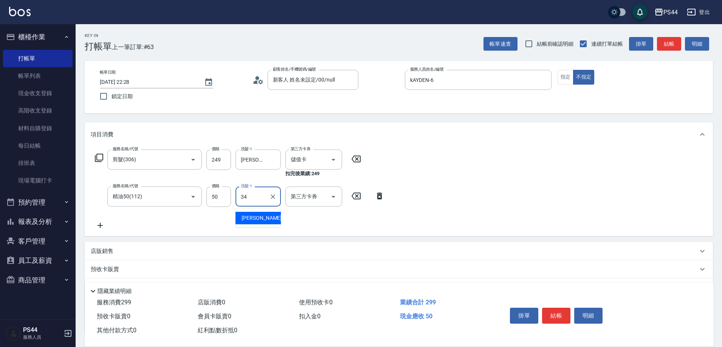
type input "邱美月-34"
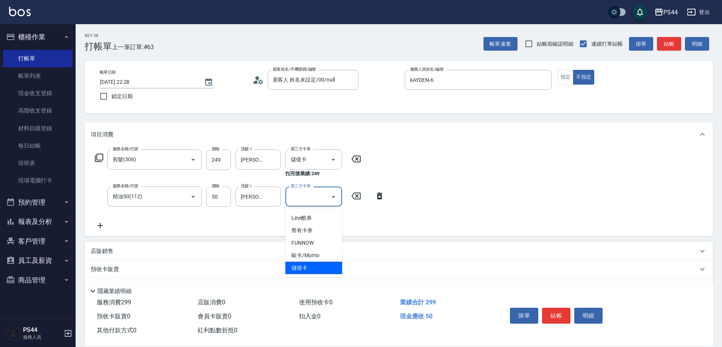
type input "儲值卡"
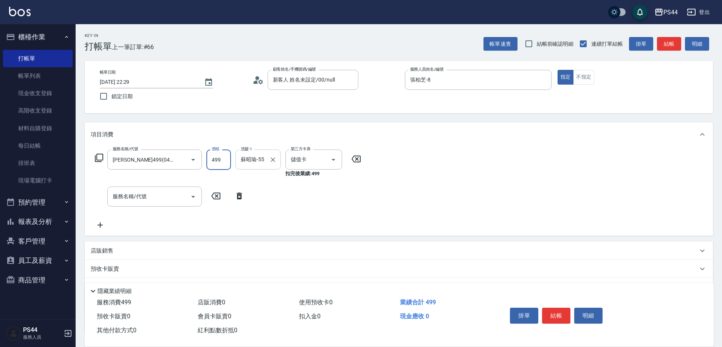
drag, startPoint x: 218, startPoint y: 163, endPoint x: 270, endPoint y: 153, distance: 52.7
click at [218, 163] on input "499" at bounding box center [218, 160] width 25 height 20
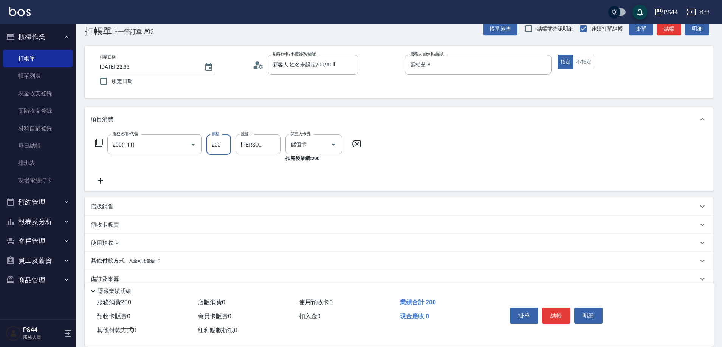
drag, startPoint x: 226, startPoint y: 147, endPoint x: 226, endPoint y: 143, distance: 4.2
click at [226, 146] on input "200" at bounding box center [218, 145] width 25 height 20
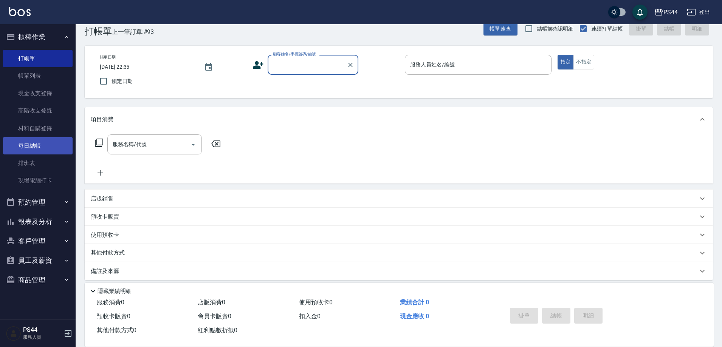
click at [37, 149] on link "每日結帳" at bounding box center [38, 145] width 70 height 17
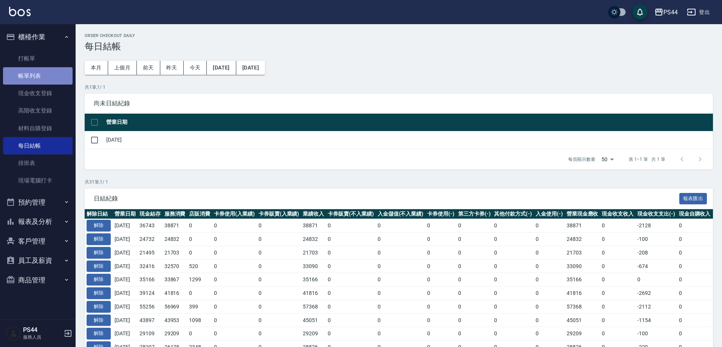
click at [26, 70] on link "帳單列表" at bounding box center [38, 75] width 70 height 17
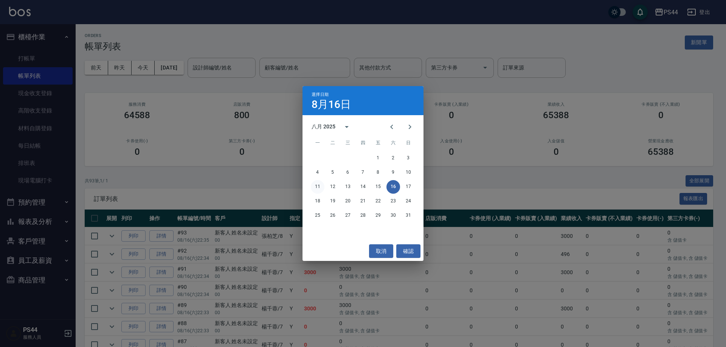
click at [318, 188] on button "11" at bounding box center [318, 187] width 14 height 14
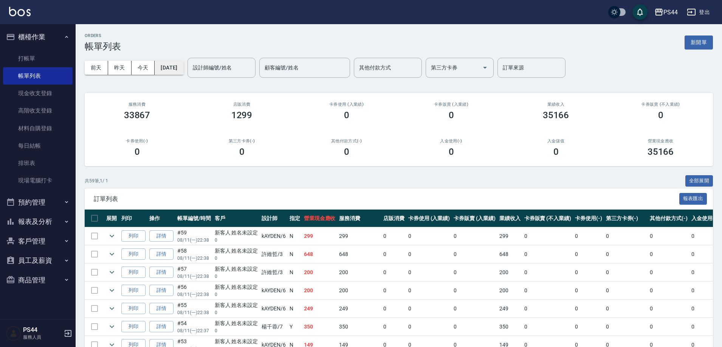
click at [167, 70] on button "[DATE]" at bounding box center [169, 68] width 29 height 14
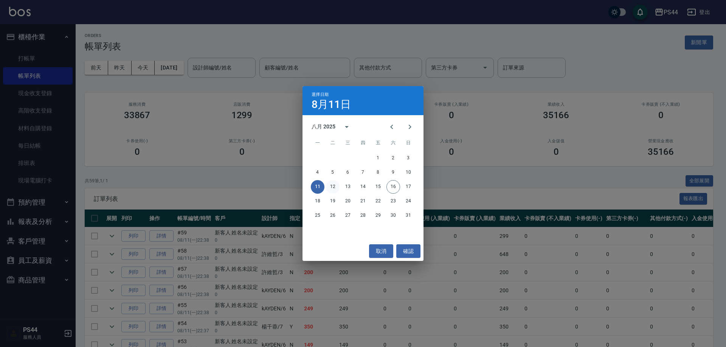
click at [332, 190] on button "12" at bounding box center [333, 187] width 14 height 14
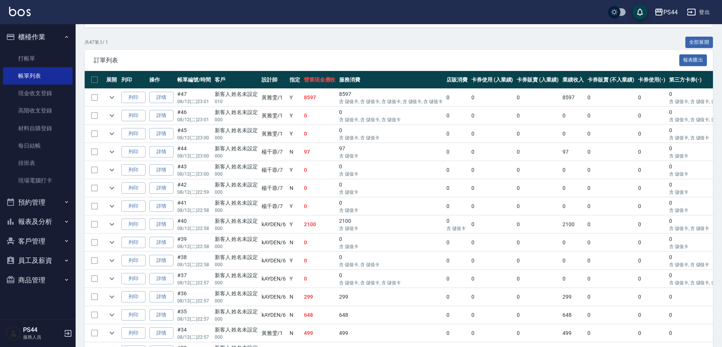
scroll to position [76, 0]
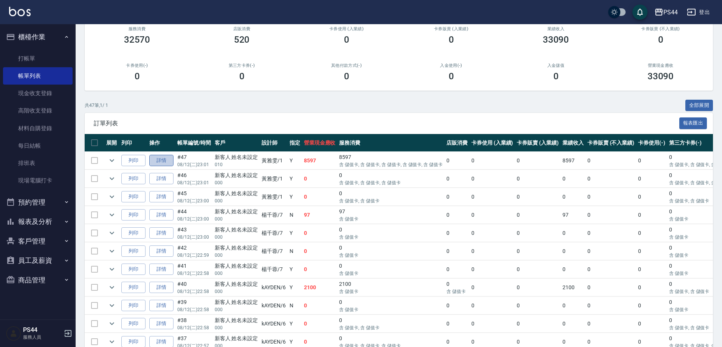
click at [169, 167] on link "詳情" at bounding box center [161, 161] width 24 height 12
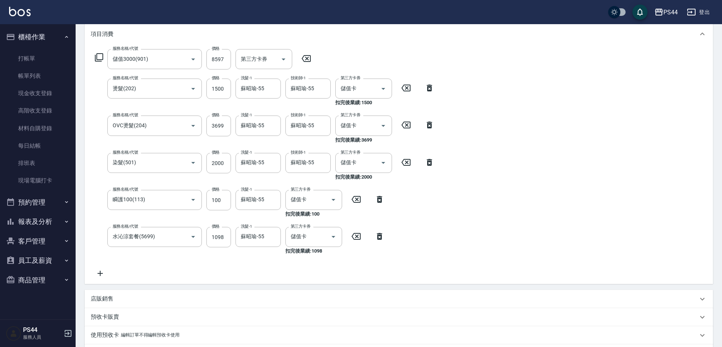
scroll to position [38, 0]
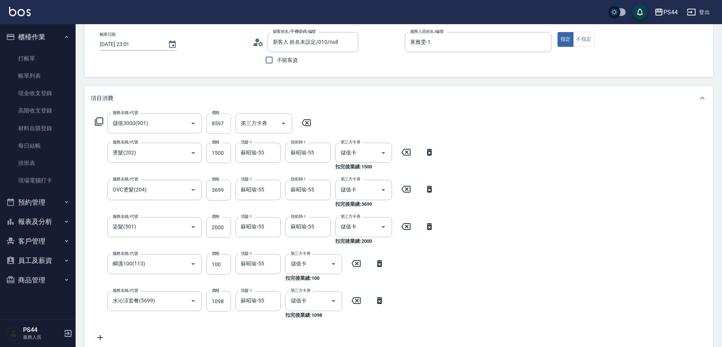
click at [223, 127] on input "8597" at bounding box center [218, 123] width 25 height 20
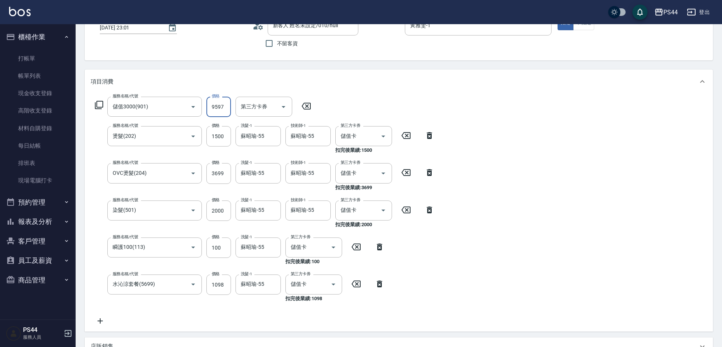
scroll to position [0, 0]
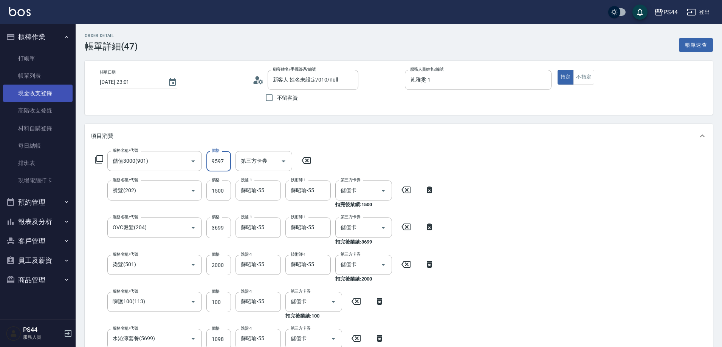
click at [29, 77] on link "帳單列表" at bounding box center [38, 75] width 70 height 17
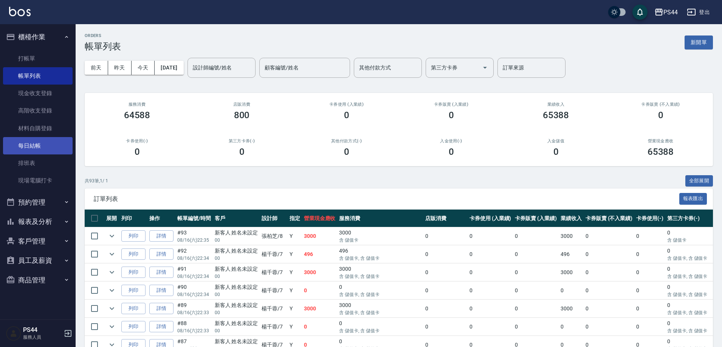
click at [35, 142] on link "每日結帳" at bounding box center [38, 145] width 70 height 17
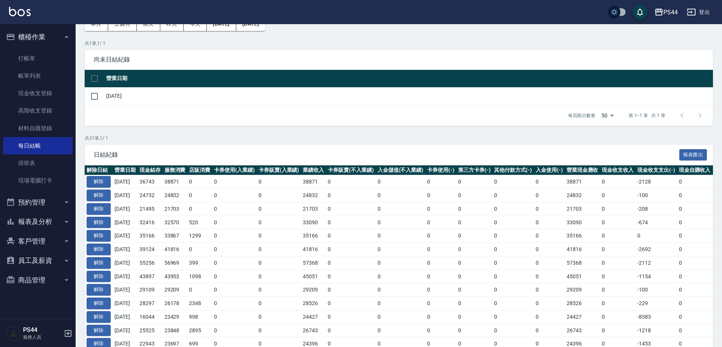
scroll to position [151, 0]
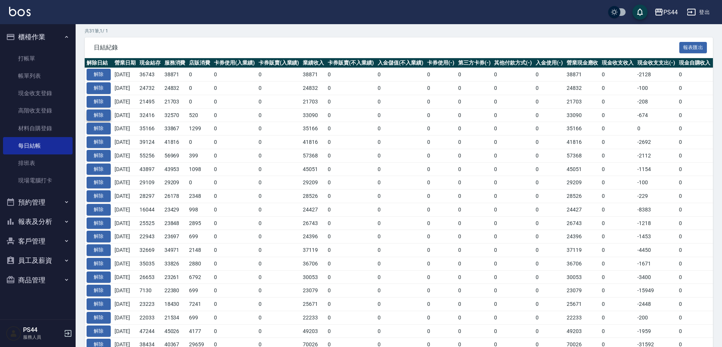
click at [104, 121] on button "解除" at bounding box center [99, 116] width 24 height 12
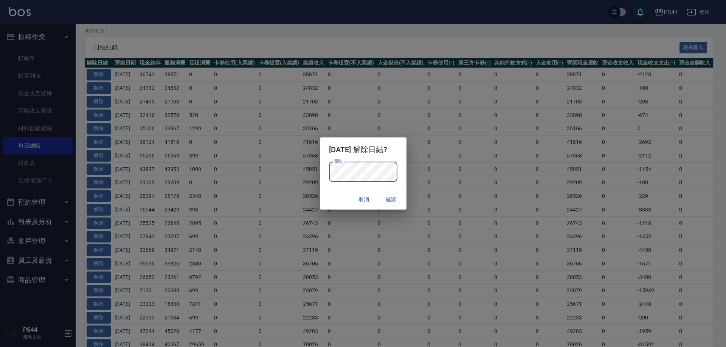
click at [403, 200] on button "確認" at bounding box center [391, 200] width 24 height 14
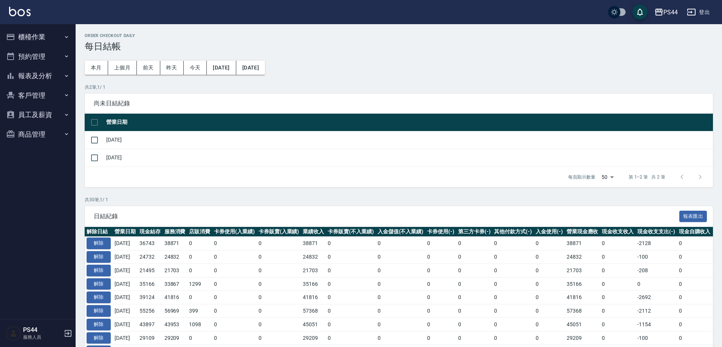
click at [28, 32] on button "櫃檯作業" at bounding box center [38, 37] width 70 height 20
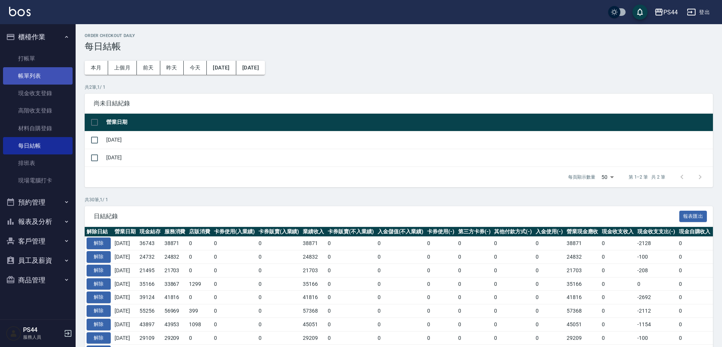
click at [36, 76] on link "帳單列表" at bounding box center [38, 75] width 70 height 17
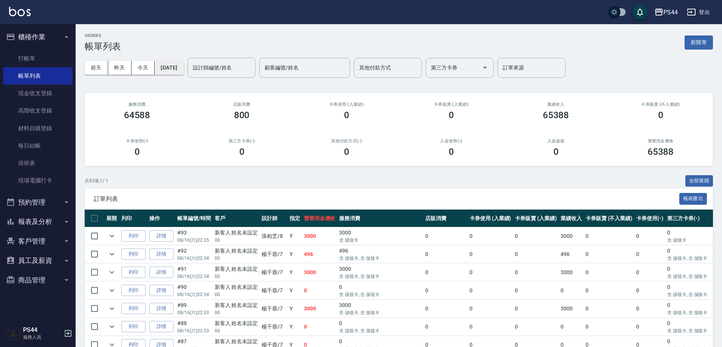
click at [183, 72] on button "[DATE]" at bounding box center [169, 68] width 29 height 14
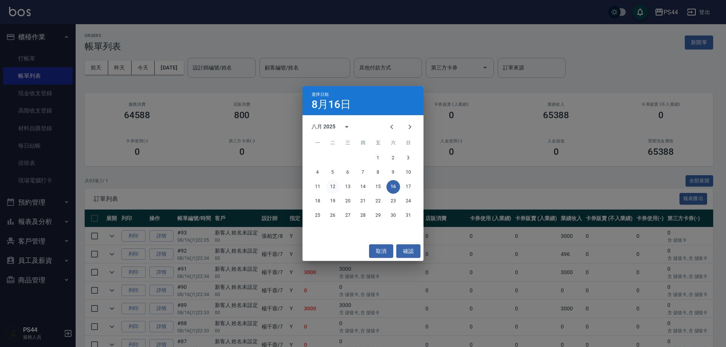
click at [333, 186] on button "12" at bounding box center [333, 187] width 14 height 14
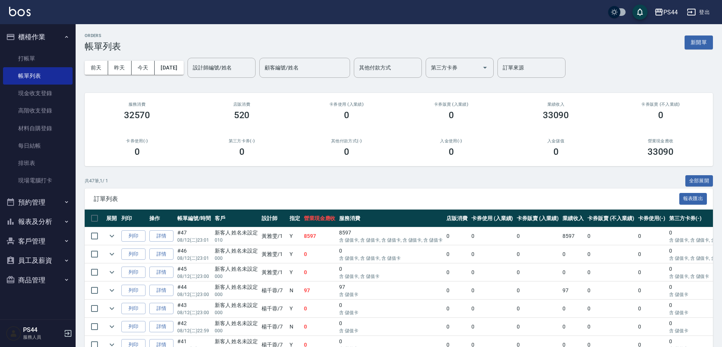
click at [167, 240] on link "詳情" at bounding box center [161, 237] width 24 height 12
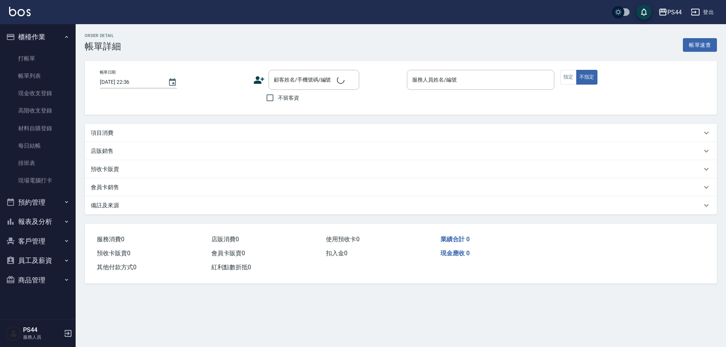
type input "2025/08/12 23:01"
type input "黃雅雯-1"
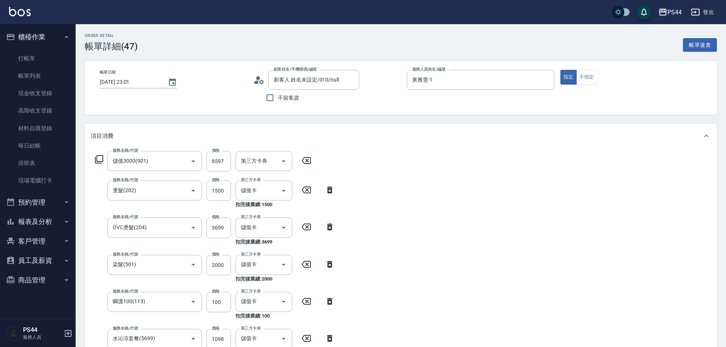
type input "新客人 姓名未設定/010/null"
type input "儲值3000(901)"
type input "燙髮(202)"
type input "OVC燙髮(204)"
type input "染髮(501)"
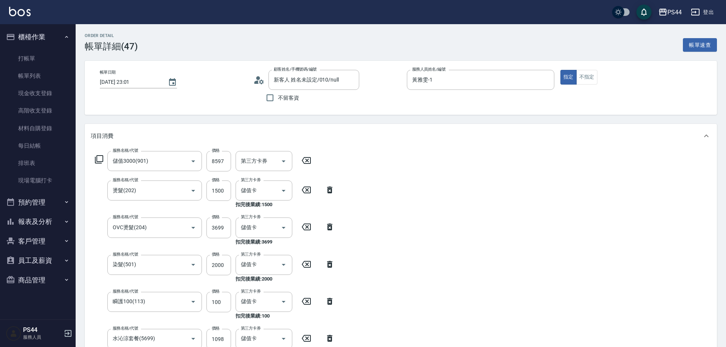
type input "瞬護100(113)"
type input "水沁涼套餐(5699)"
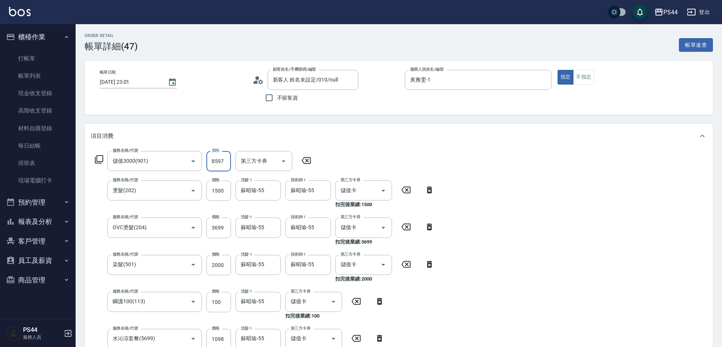
click at [217, 164] on input "8597" at bounding box center [218, 161] width 25 height 20
click at [217, 163] on input "8597" at bounding box center [218, 161] width 25 height 20
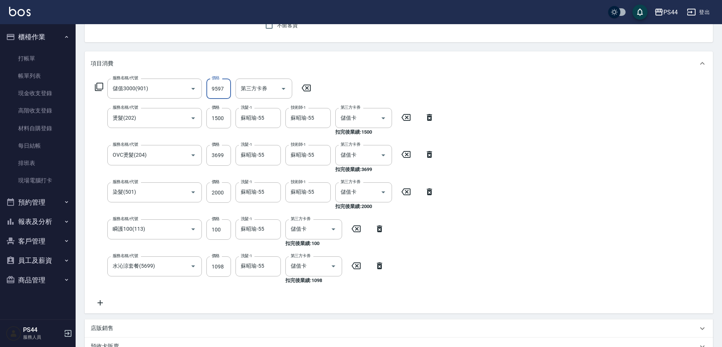
scroll to position [227, 0]
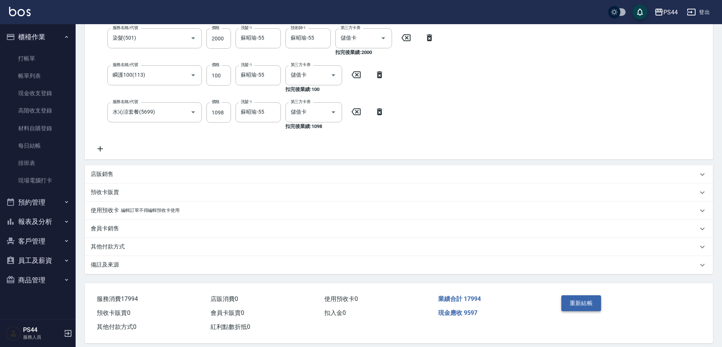
type input "9597"
click at [584, 300] on button "重新結帳" at bounding box center [581, 304] width 40 height 16
click at [585, 306] on div "重新結帳" at bounding box center [592, 309] width 68 height 33
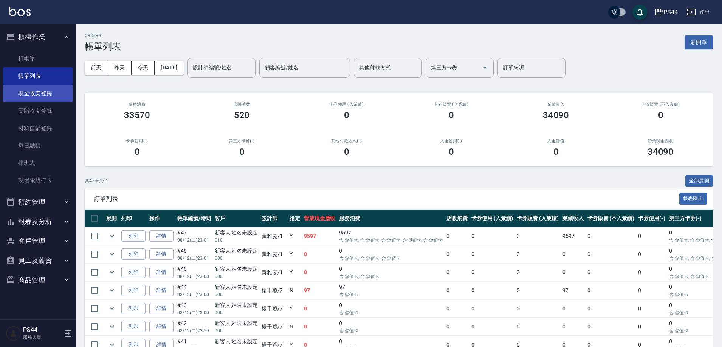
click at [43, 94] on link "現金收支登錄" at bounding box center [38, 93] width 70 height 17
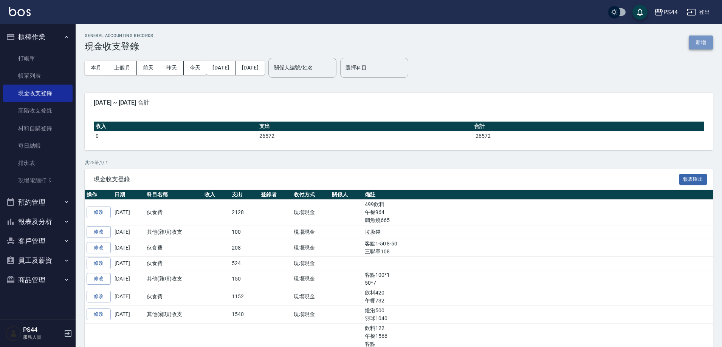
click at [705, 41] on button "新增" at bounding box center [701, 43] width 24 height 14
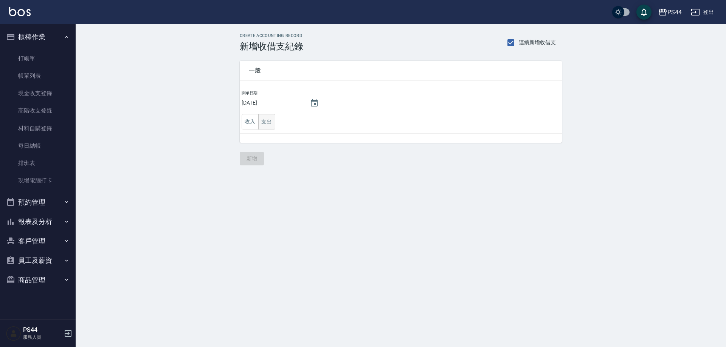
click at [272, 119] on button "支出" at bounding box center [266, 121] width 17 height 15
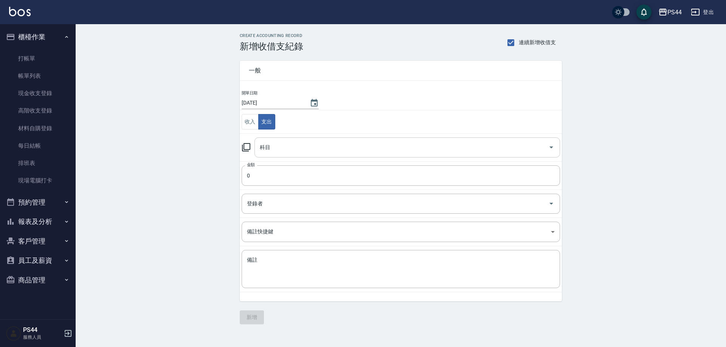
click at [314, 150] on input "科目" at bounding box center [401, 147] width 287 height 13
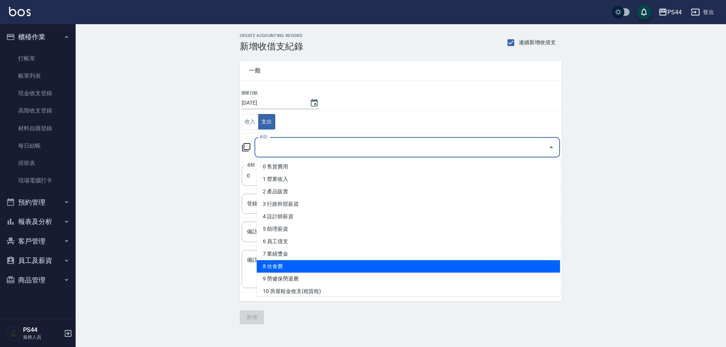
click at [294, 263] on li "8 伙食費" at bounding box center [408, 266] width 303 height 12
type input "8 伙食費"
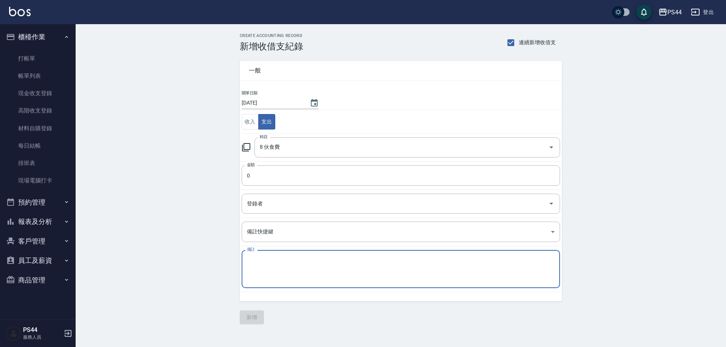
click at [288, 261] on textarea "備註" at bounding box center [401, 270] width 308 height 26
type textarea "F"
type textarea "飲料506 午餐980"
click at [287, 174] on input "0" at bounding box center [401, 176] width 318 height 20
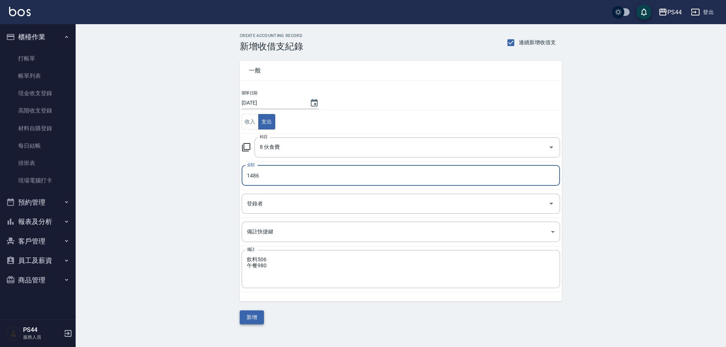
type input "1486"
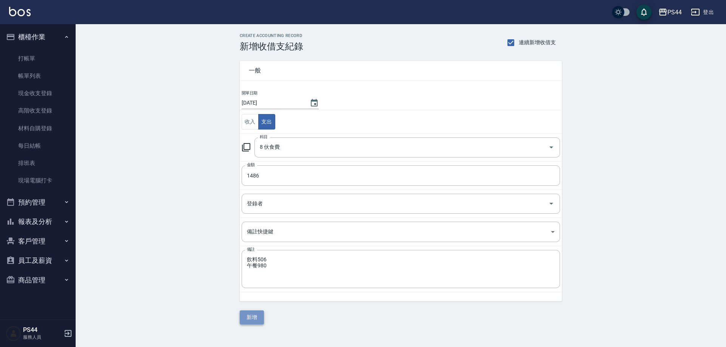
click at [248, 319] on button "新增" at bounding box center [252, 318] width 24 height 14
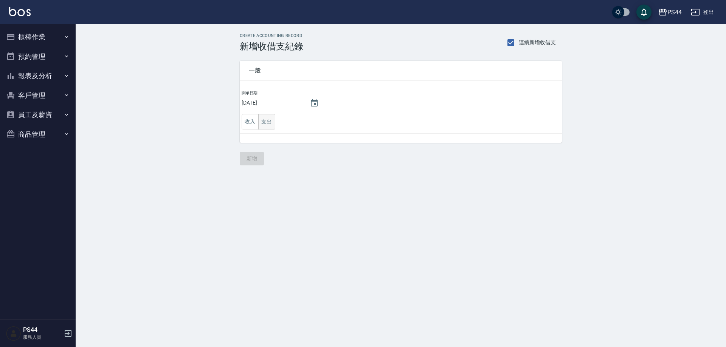
click at [267, 128] on button "支出" at bounding box center [266, 121] width 17 height 15
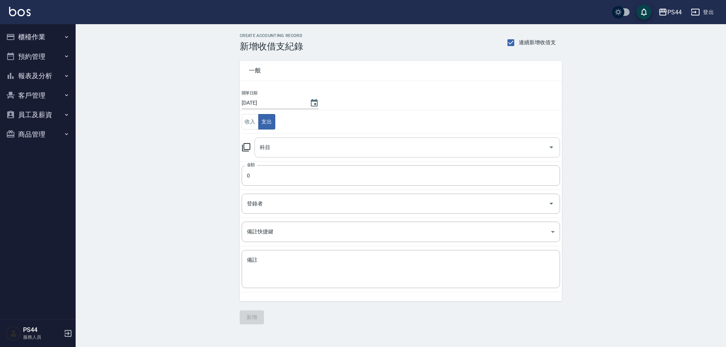
drag, startPoint x: 291, startPoint y: 146, endPoint x: 298, endPoint y: 156, distance: 12.4
click at [292, 145] on input "科目" at bounding box center [401, 147] width 287 height 13
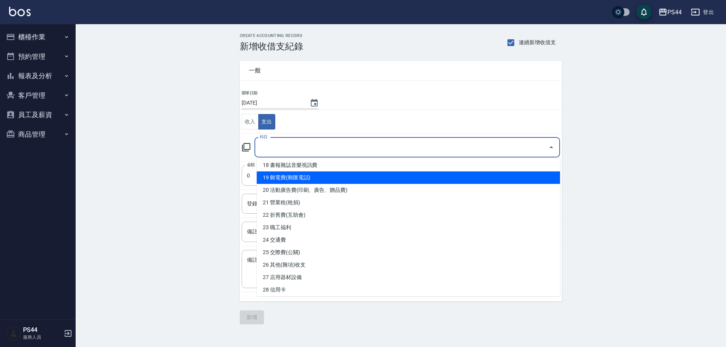
scroll to position [227, 0]
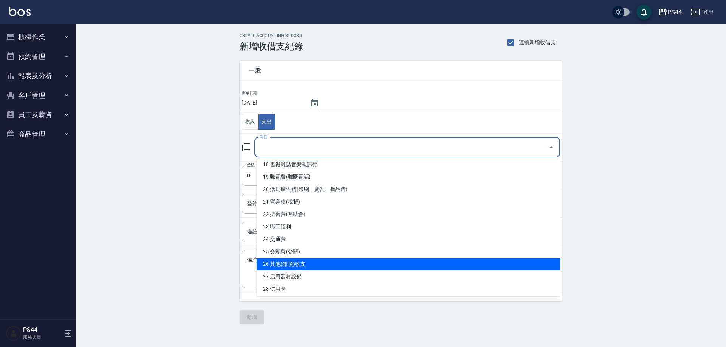
click at [321, 263] on li "26 其他(雜項)收支" at bounding box center [408, 264] width 303 height 12
type input "26 其他(雜項)收支"
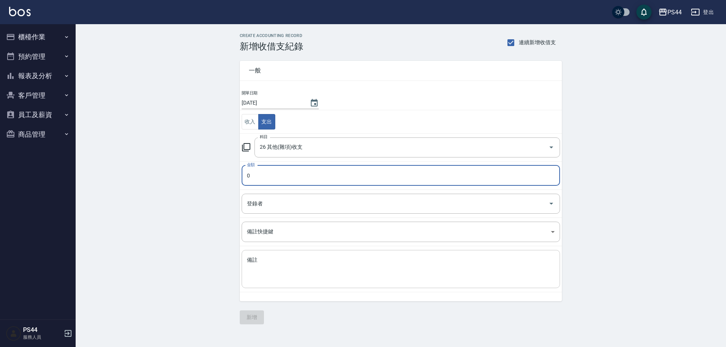
click at [294, 267] on textarea "備註" at bounding box center [401, 270] width 308 height 26
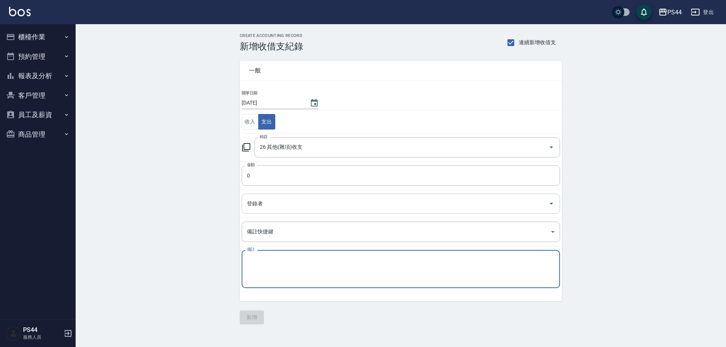
type textarea "G"
type textarea "克點2*100 清潔用品29 列印100"
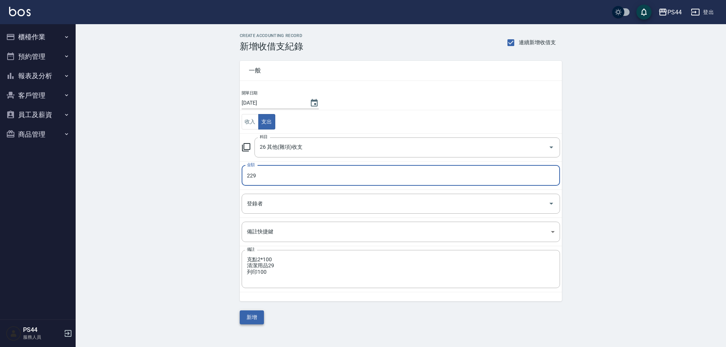
type input "229"
click at [254, 323] on button "新增" at bounding box center [252, 318] width 24 height 14
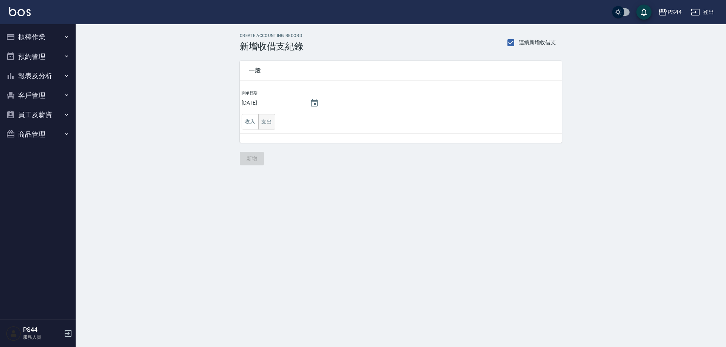
click at [265, 121] on button "支出" at bounding box center [266, 121] width 17 height 15
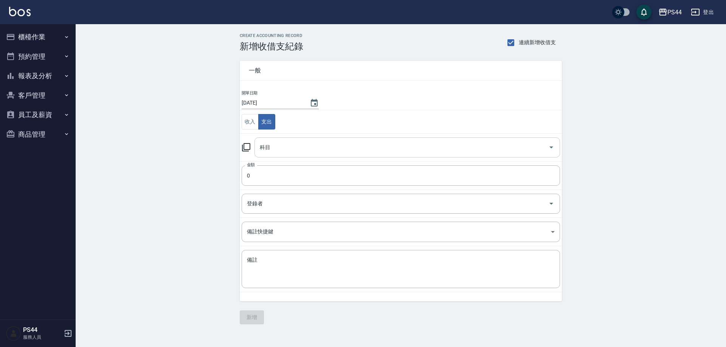
click at [309, 147] on input "科目" at bounding box center [401, 147] width 287 height 13
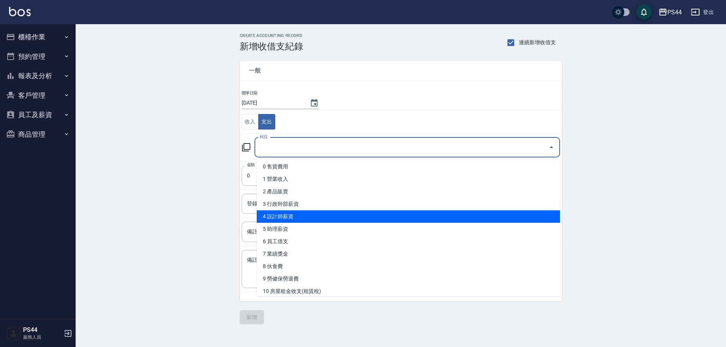
click at [311, 214] on li "4 設計師薪資" at bounding box center [408, 217] width 303 height 12
type input "4 設計師薪資"
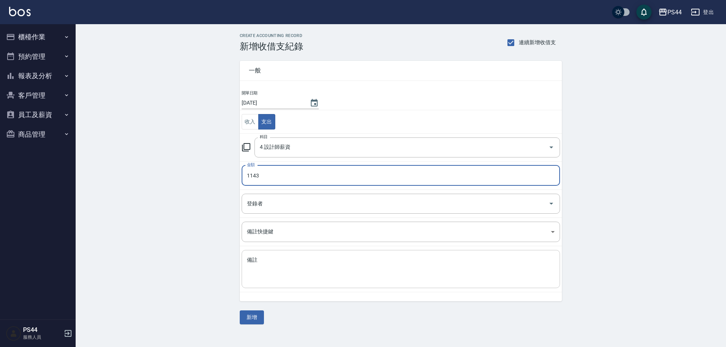
type input "1143"
click at [272, 278] on textarea "備註" at bounding box center [401, 270] width 308 height 26
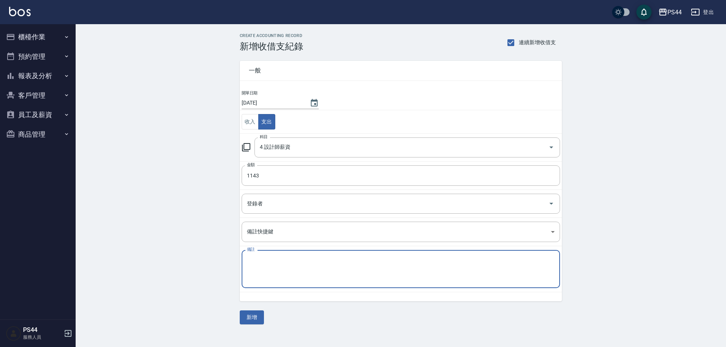
drag, startPoint x: 278, startPoint y: 269, endPoint x: 280, endPoint y: 260, distance: 9.0
click at [279, 268] on textarea "備註" at bounding box center [401, 270] width 308 height 26
type textarea "F"
type textarea "拉"
type textarea "哈娜名麗扣錯品項"
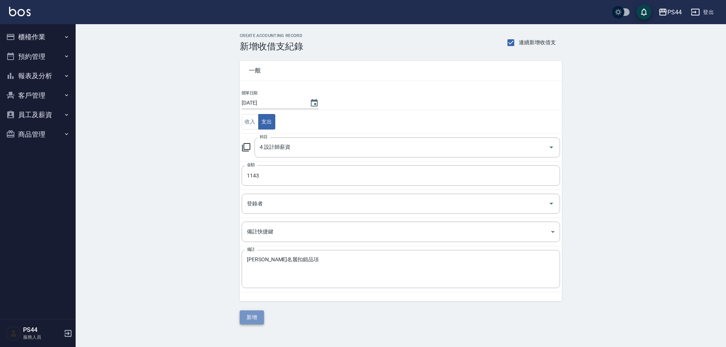
click at [247, 313] on button "新增" at bounding box center [252, 318] width 24 height 14
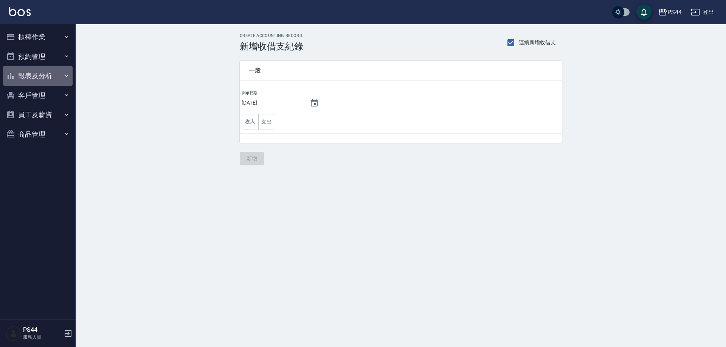
click at [20, 70] on button "報表及分析" at bounding box center [38, 76] width 70 height 20
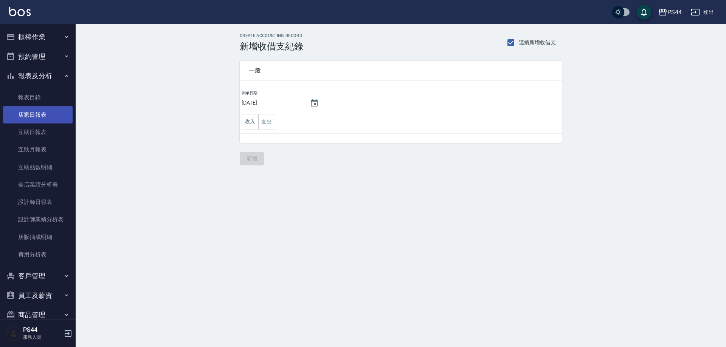
click at [26, 113] on link "店家日報表" at bounding box center [38, 114] width 70 height 17
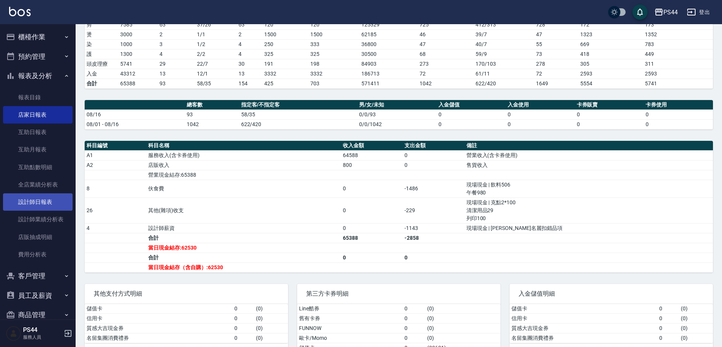
scroll to position [119, 0]
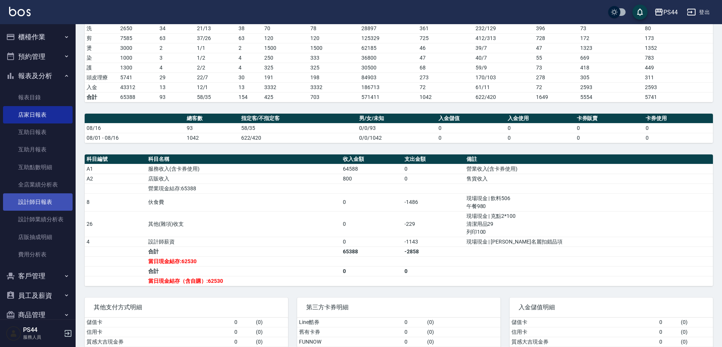
click at [40, 207] on link "設計師日報表" at bounding box center [38, 202] width 70 height 17
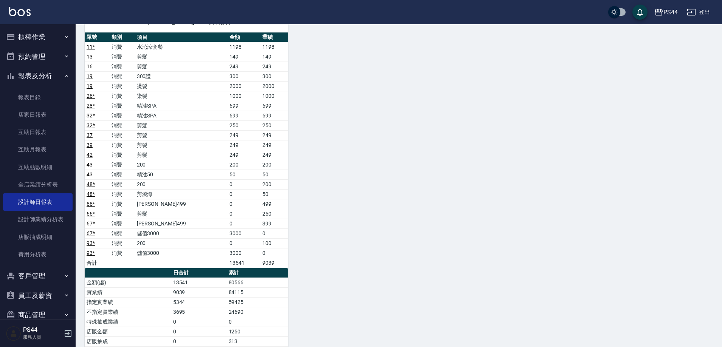
scroll to position [1020, 0]
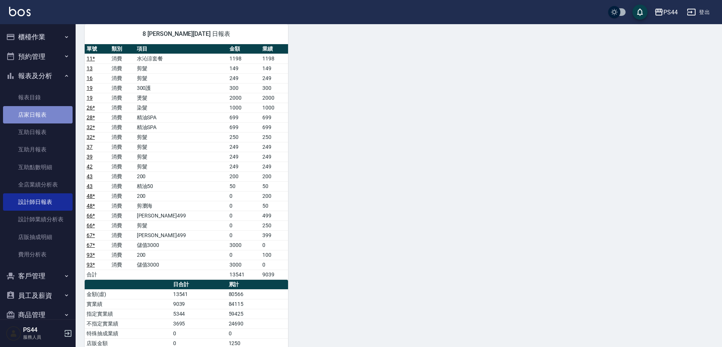
click at [39, 119] on link "店家日報表" at bounding box center [38, 114] width 70 height 17
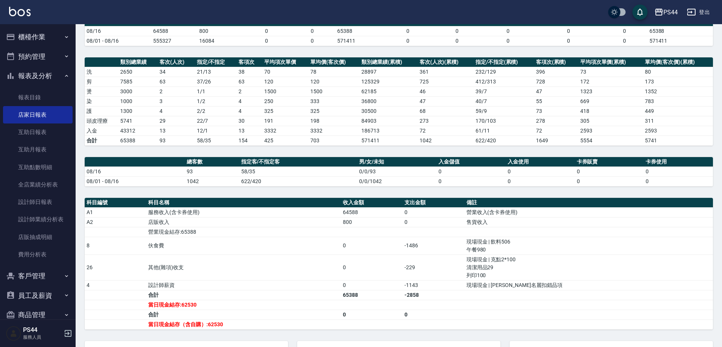
scroll to position [156, 0]
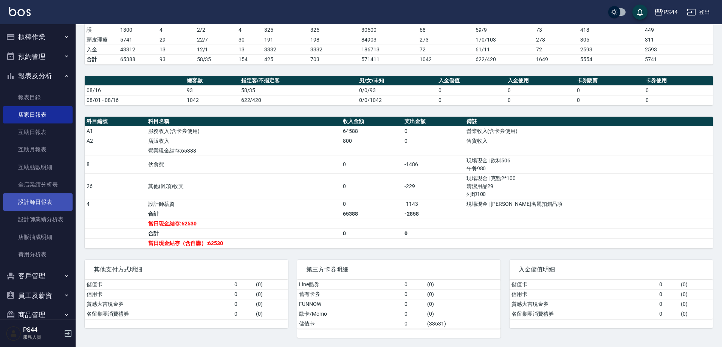
click at [29, 199] on link "設計師日報表" at bounding box center [38, 202] width 70 height 17
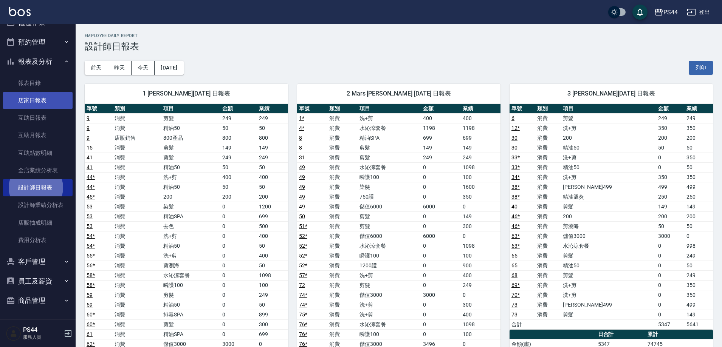
click at [28, 95] on link "店家日報表" at bounding box center [38, 100] width 70 height 17
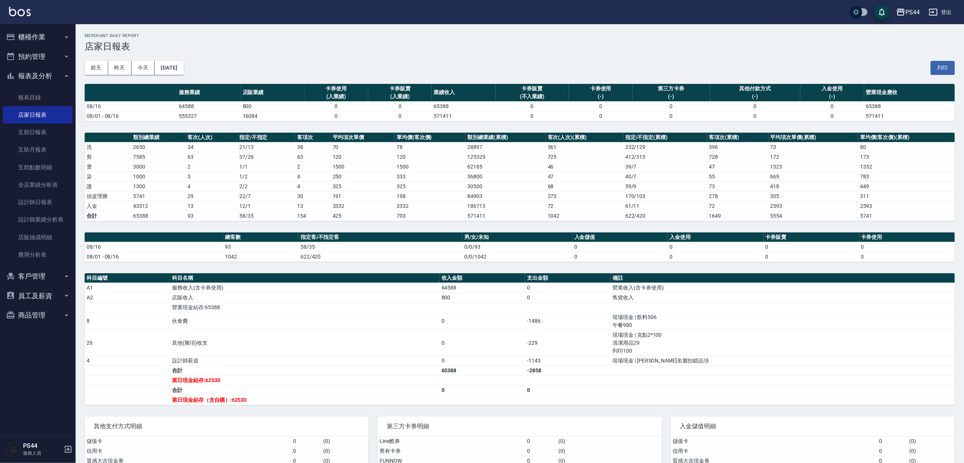
drag, startPoint x: 493, startPoint y: 8, endPoint x: 385, endPoint y: 53, distance: 117.4
click at [385, 54] on div "前天 昨天 今天 2025/08/16 列印" at bounding box center [520, 68] width 870 height 32
click at [38, 133] on link "互助日報表" at bounding box center [38, 132] width 70 height 17
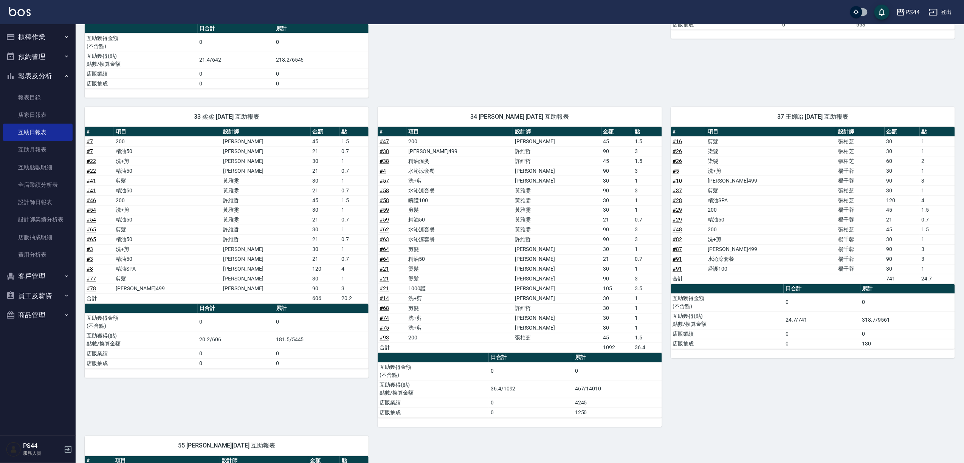
scroll to position [508, 0]
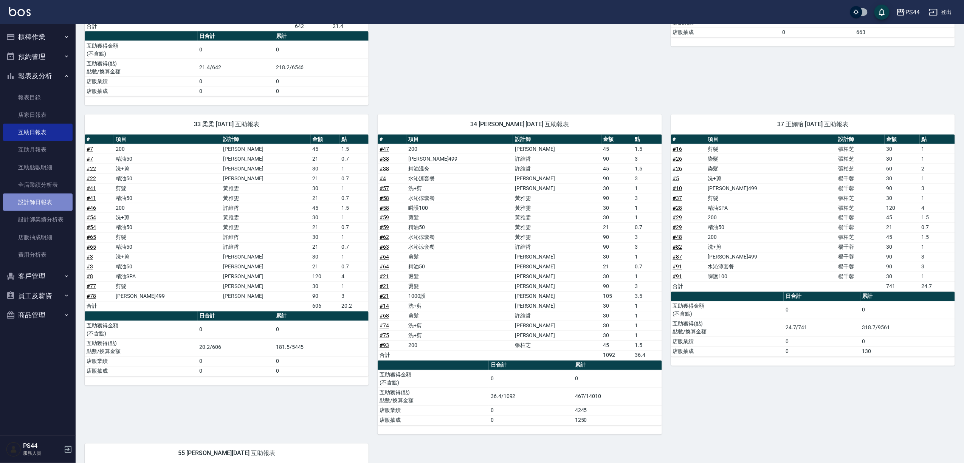
click at [43, 198] on link "設計師日報表" at bounding box center [38, 202] width 70 height 17
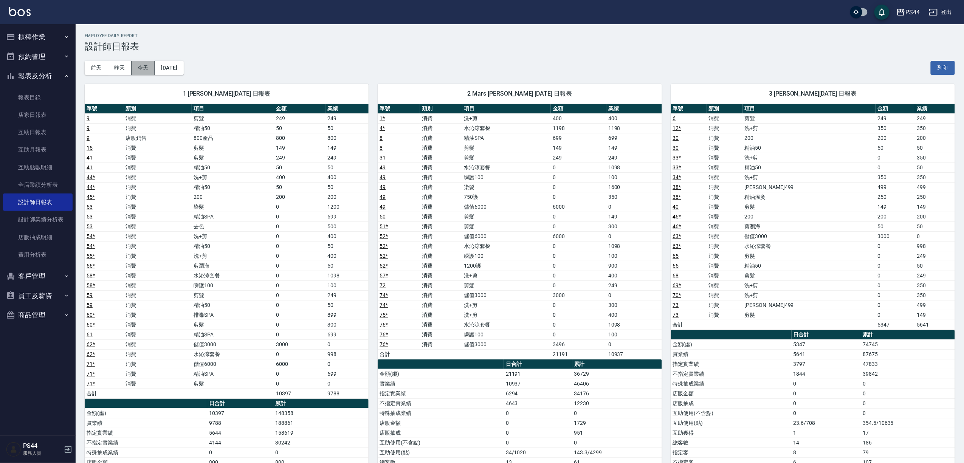
click at [142, 67] on button "今天" at bounding box center [143, 68] width 23 height 14
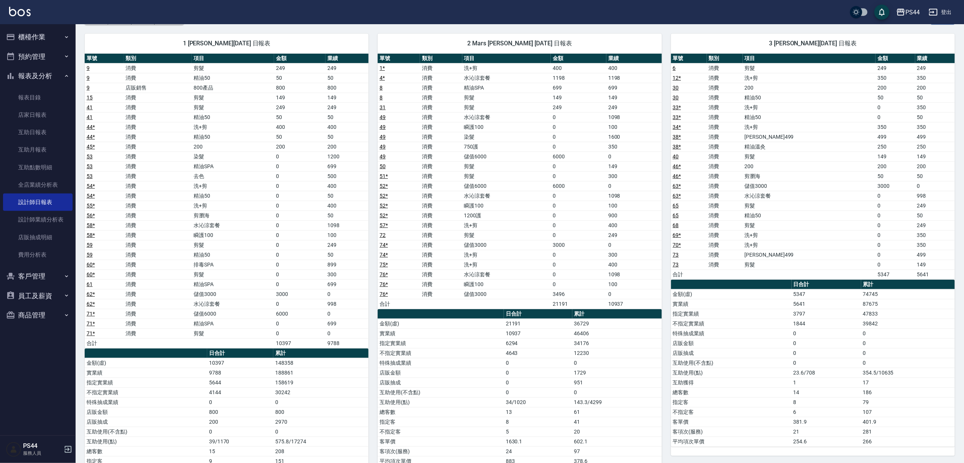
click at [246, 247] on td "剪髮" at bounding box center [233, 245] width 82 height 10
click at [26, 115] on link "店家日報表" at bounding box center [38, 114] width 70 height 17
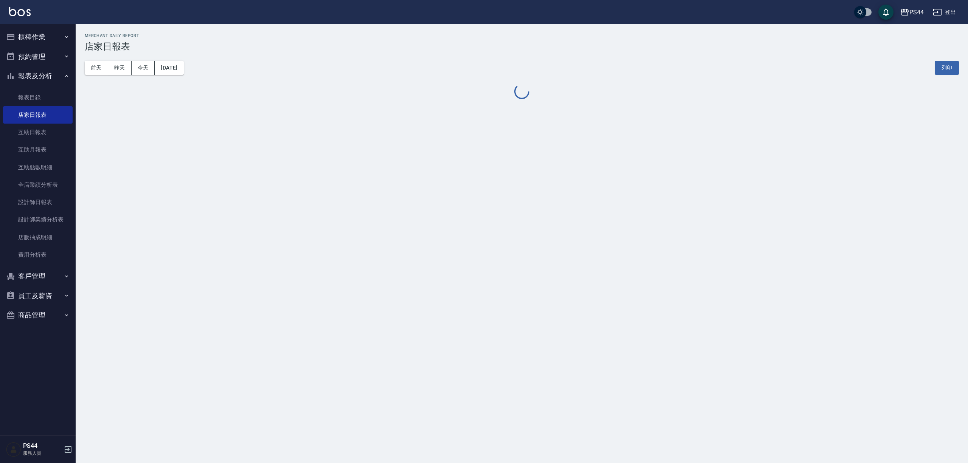
drag, startPoint x: 31, startPoint y: 36, endPoint x: 47, endPoint y: 49, distance: 20.9
click at [31, 36] on button "櫃檯作業" at bounding box center [38, 37] width 70 height 20
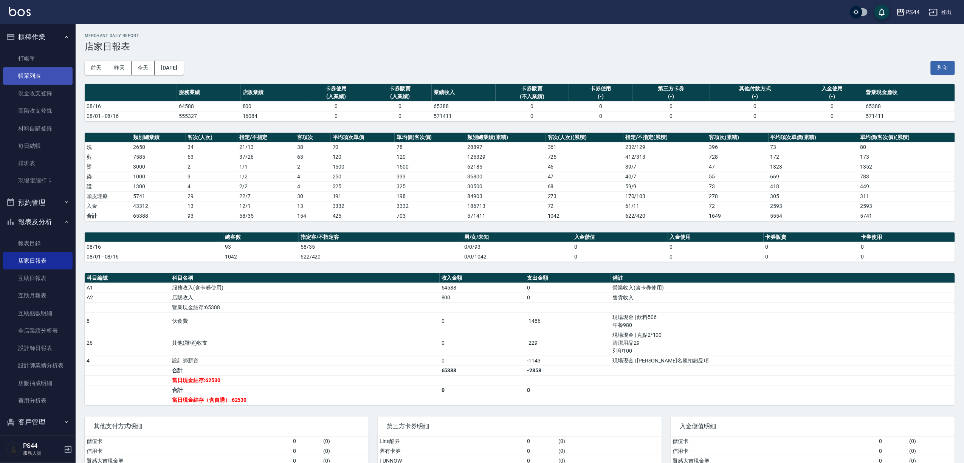
click at [37, 71] on link "帳單列表" at bounding box center [38, 75] width 70 height 17
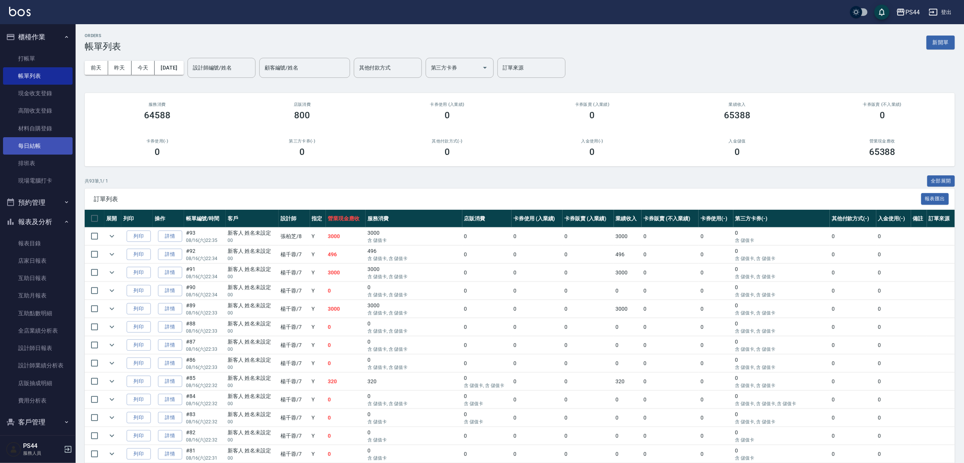
click at [33, 142] on link "每日結帳" at bounding box center [38, 145] width 70 height 17
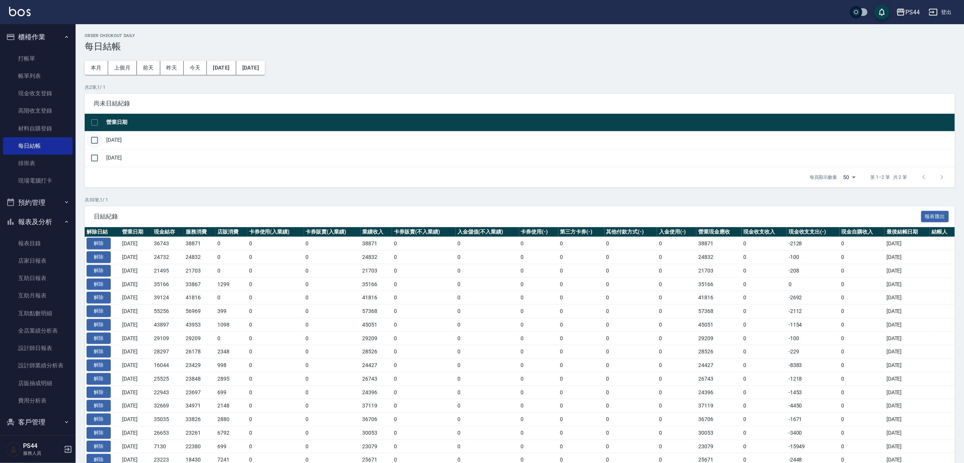
click at [101, 148] on input "checkbox" at bounding box center [95, 140] width 16 height 16
checkbox input "true"
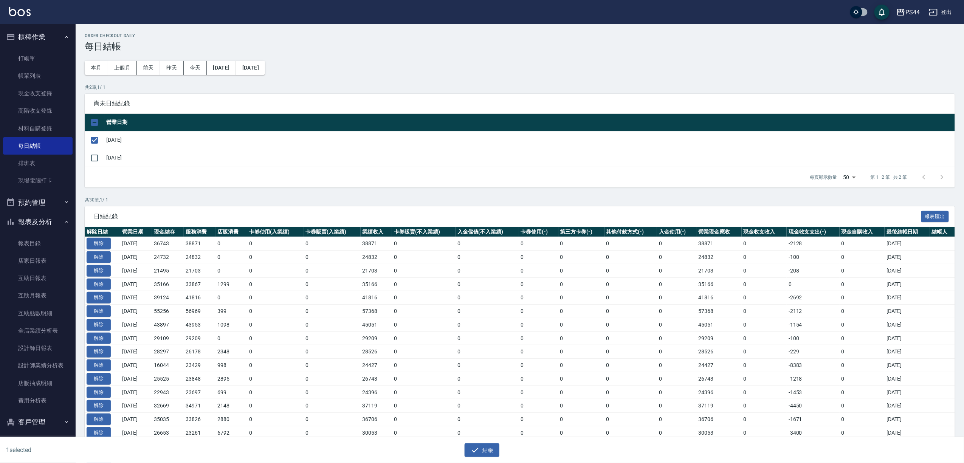
drag, startPoint x: 96, startPoint y: 169, endPoint x: 207, endPoint y: 214, distance: 120.7
click at [96, 166] on input "checkbox" at bounding box center [95, 158] width 16 height 16
checkbox input "true"
drag, startPoint x: 494, startPoint y: 451, endPoint x: 493, endPoint y: 358, distance: 93.0
click at [494, 347] on button "結帳" at bounding box center [481, 450] width 35 height 14
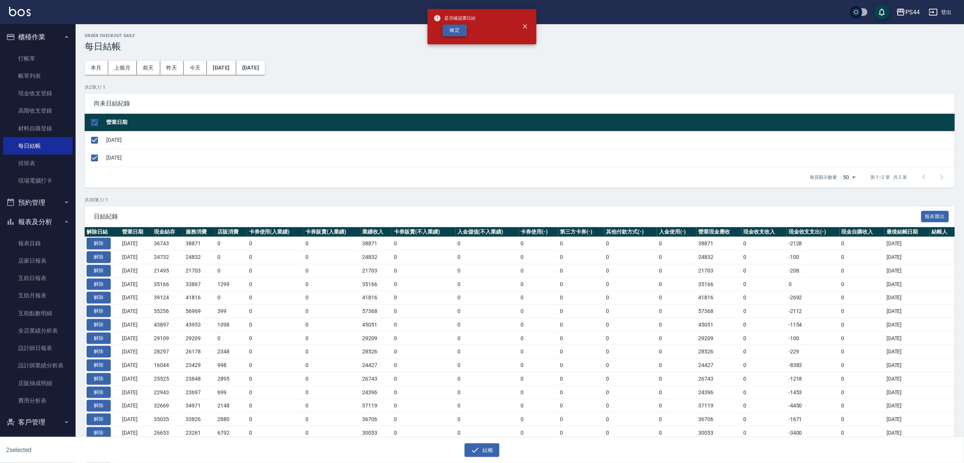
click at [460, 32] on button "確定" at bounding box center [455, 31] width 24 height 12
checkbox input "false"
